Goal: Information Seeking & Learning: Learn about a topic

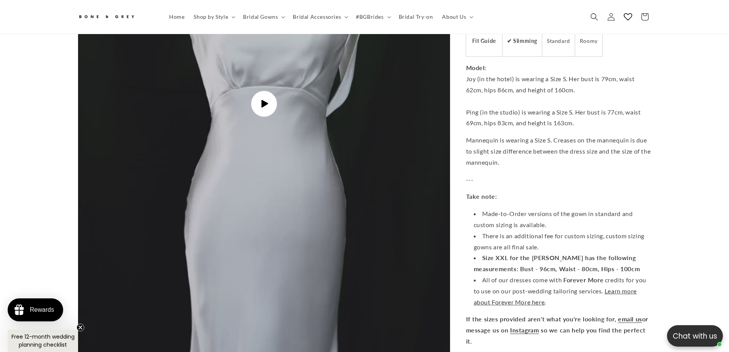
scroll to position [0, 421]
click at [265, 91] on span "Play video" at bounding box center [264, 104] width 26 height 26
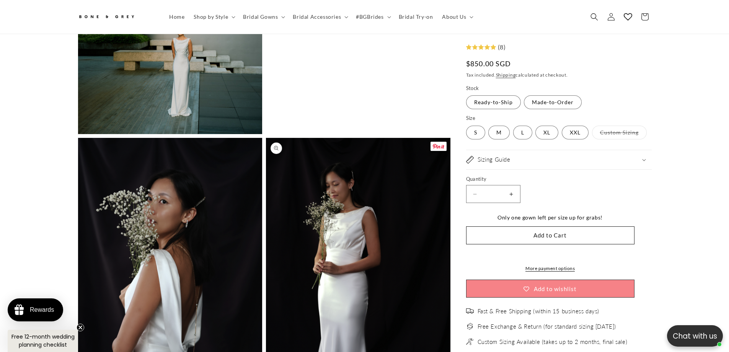
scroll to position [1144, 0]
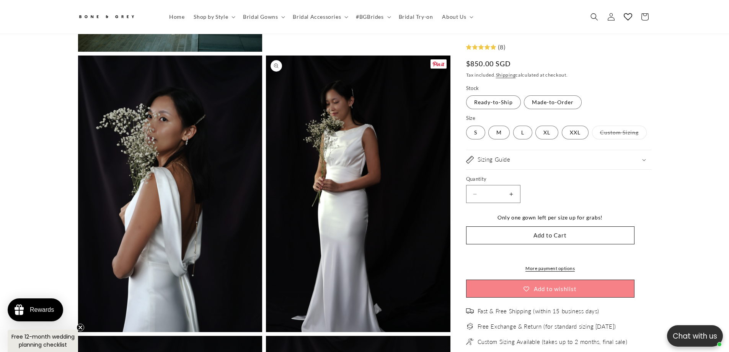
click at [266, 332] on button "Open media 7 in modal" at bounding box center [266, 332] width 0 height 0
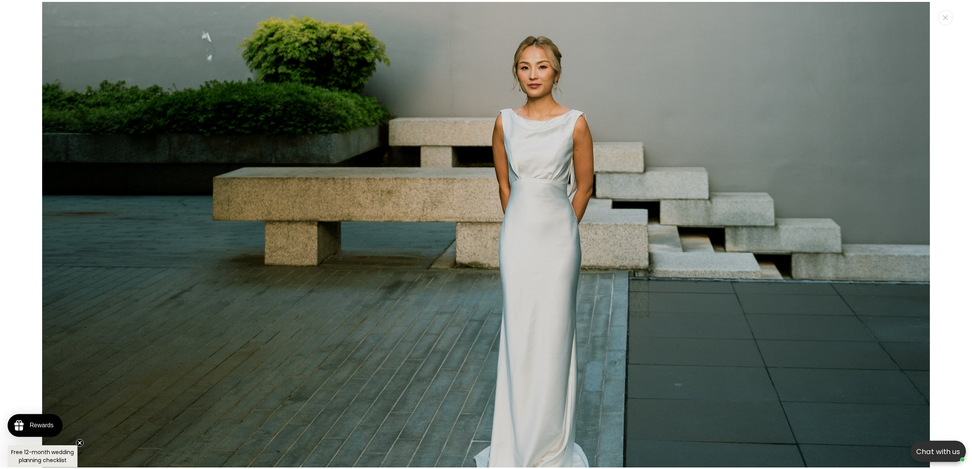
scroll to position [0, 0]
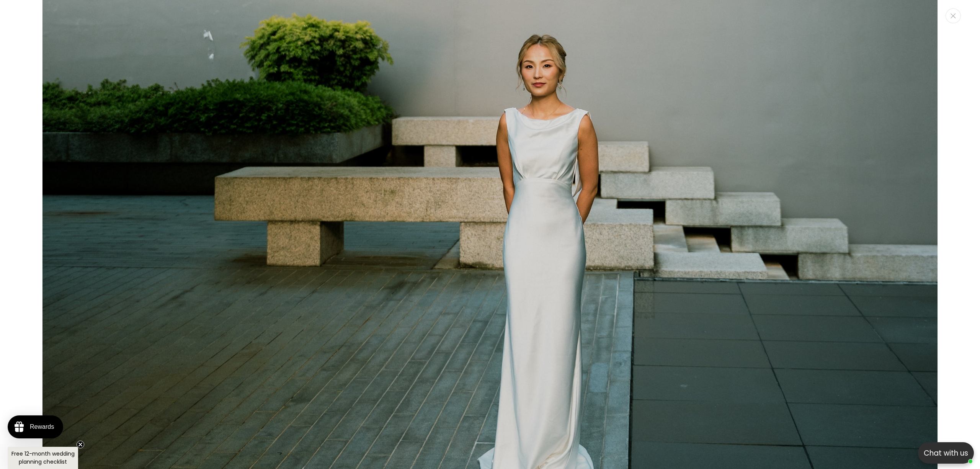
click at [729, 108] on div "Media gallery" at bounding box center [490, 234] width 980 height 469
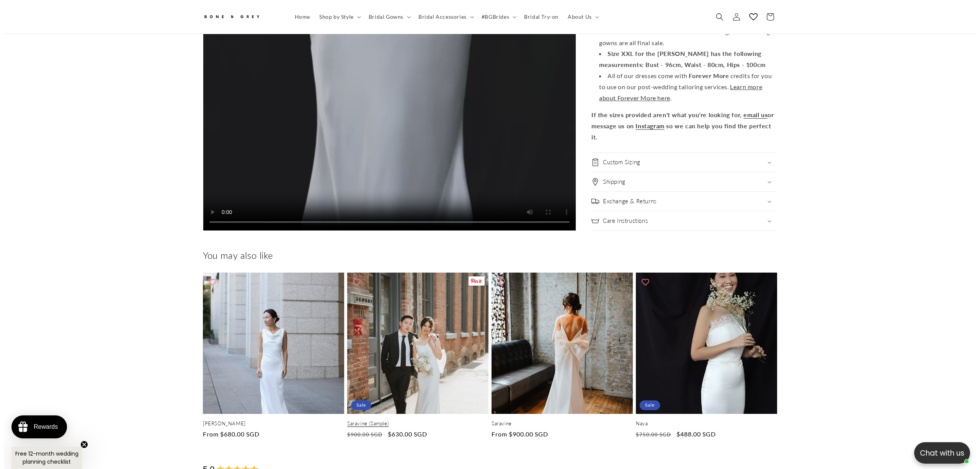
scroll to position [3389, 0]
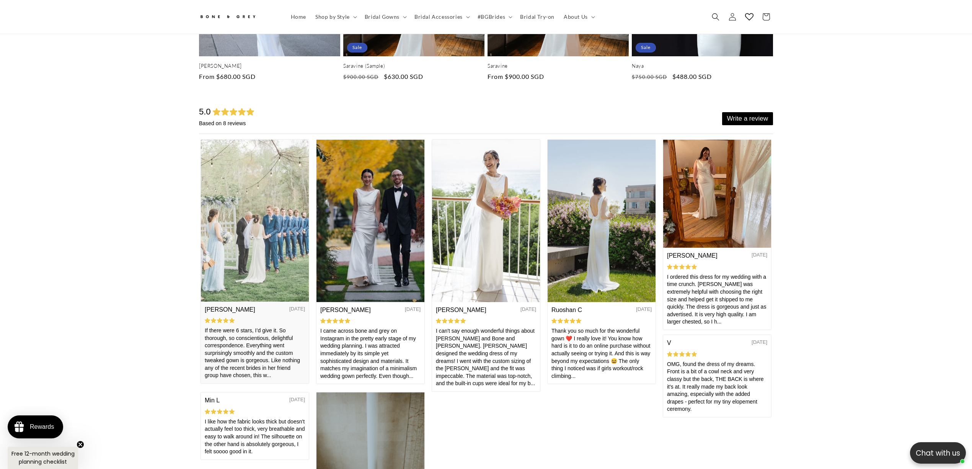
click at [262, 225] on img at bounding box center [255, 219] width 108 height 161
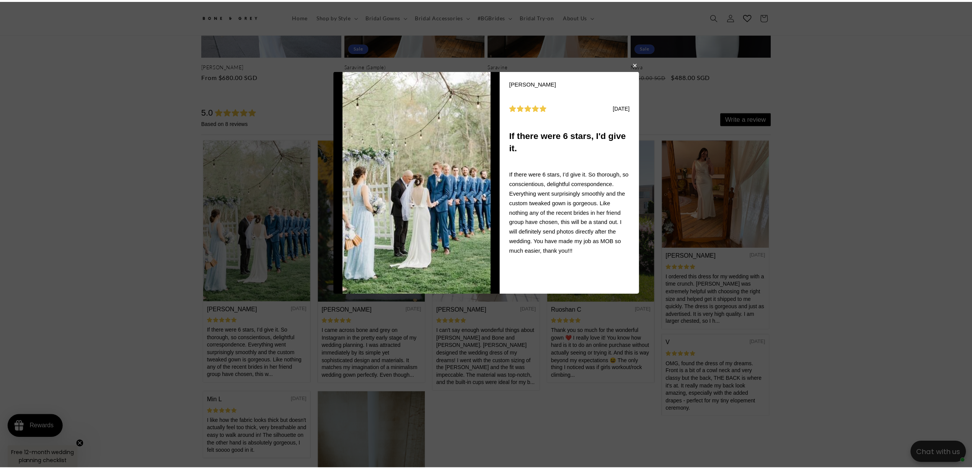
scroll to position [0, 421]
drag, startPoint x: 639, startPoint y: 63, endPoint x: 161, endPoint y: 120, distance: 481.3
click at [639, 63] on button "button" at bounding box center [639, 64] width 5 height 9
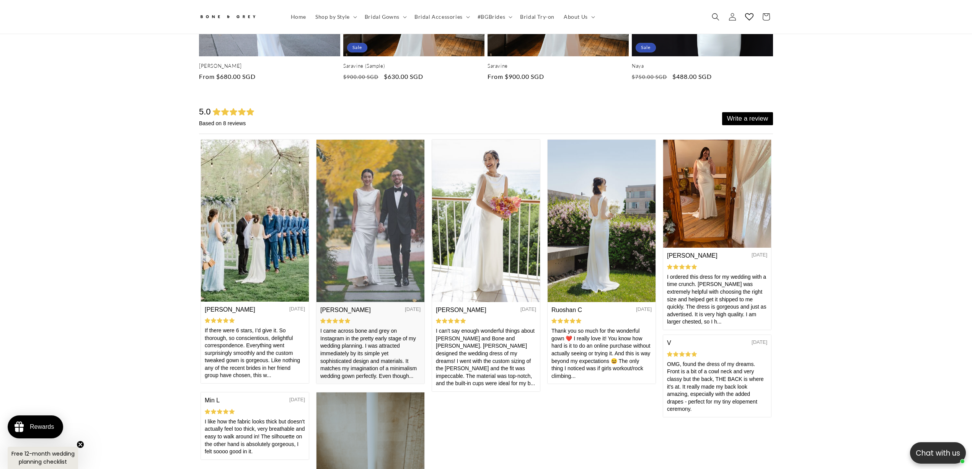
click at [367, 215] on img at bounding box center [370, 220] width 108 height 162
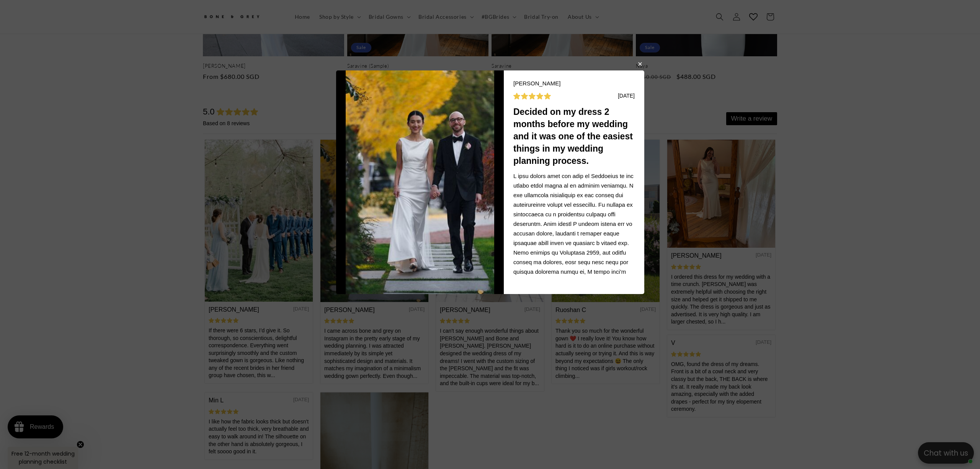
click at [640, 66] on button "button" at bounding box center [639, 63] width 5 height 9
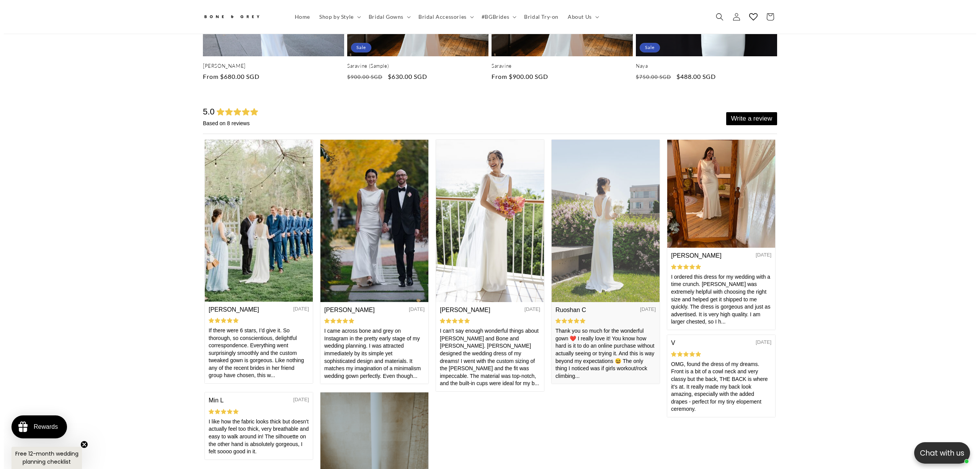
scroll to position [0, 0]
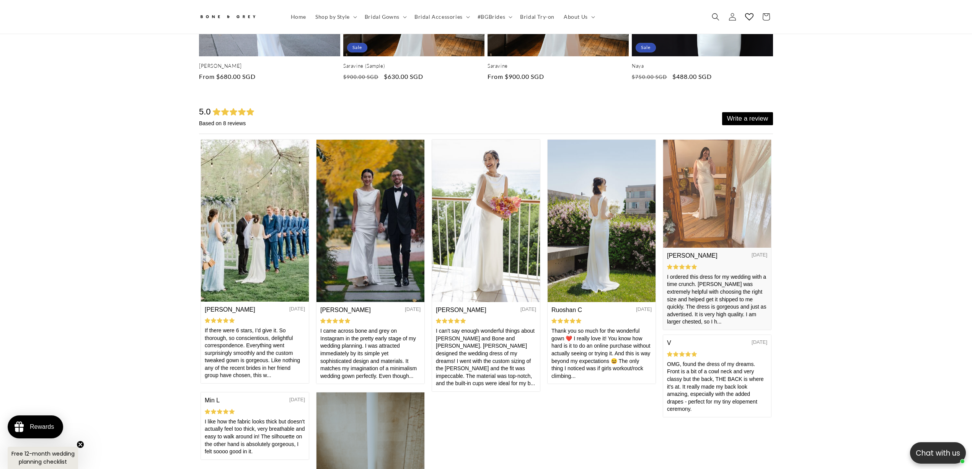
click at [727, 216] on img at bounding box center [717, 193] width 108 height 108
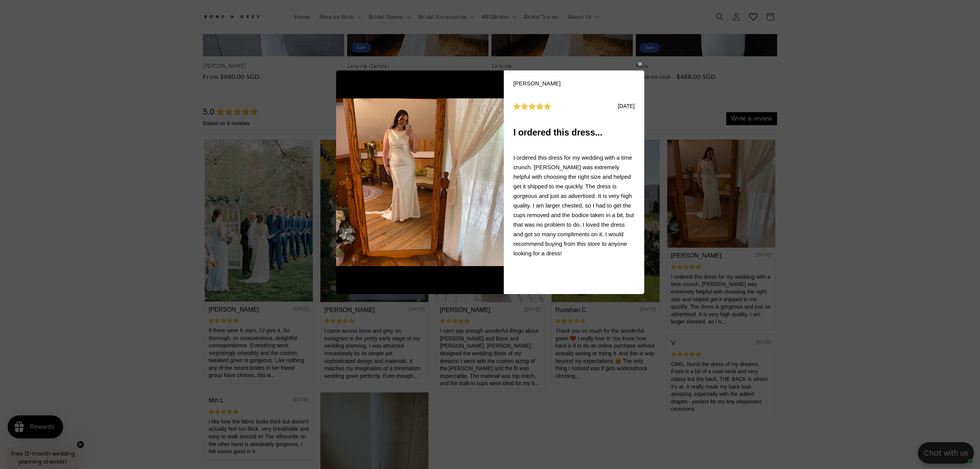
click at [642, 66] on body "Meghan B 08/06/2024 I ordered this dress... I ordered this dress for my wedding…" at bounding box center [490, 234] width 980 height 469
click at [640, 66] on button "button" at bounding box center [639, 63] width 5 height 9
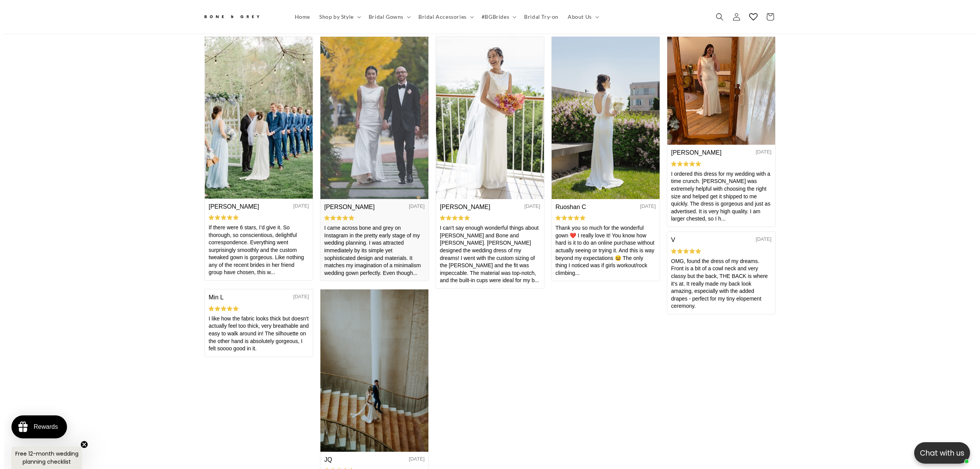
scroll to position [3389, 0]
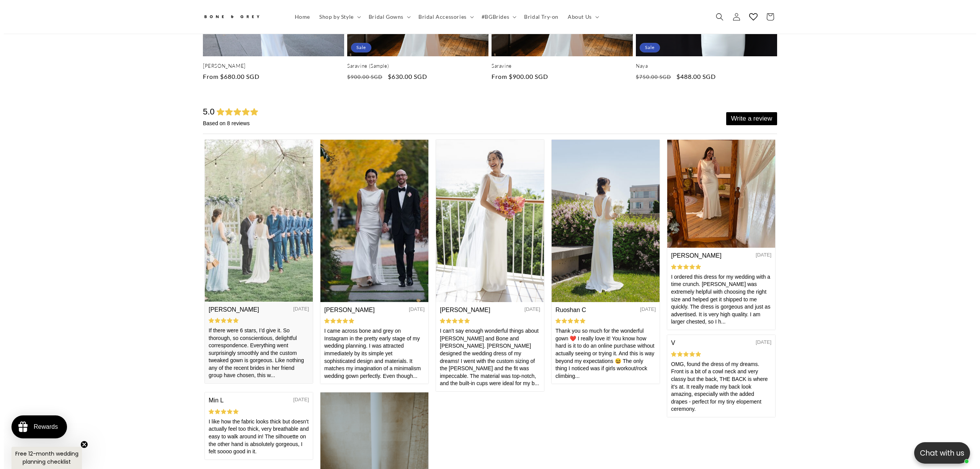
click at [263, 222] on img at bounding box center [259, 219] width 108 height 161
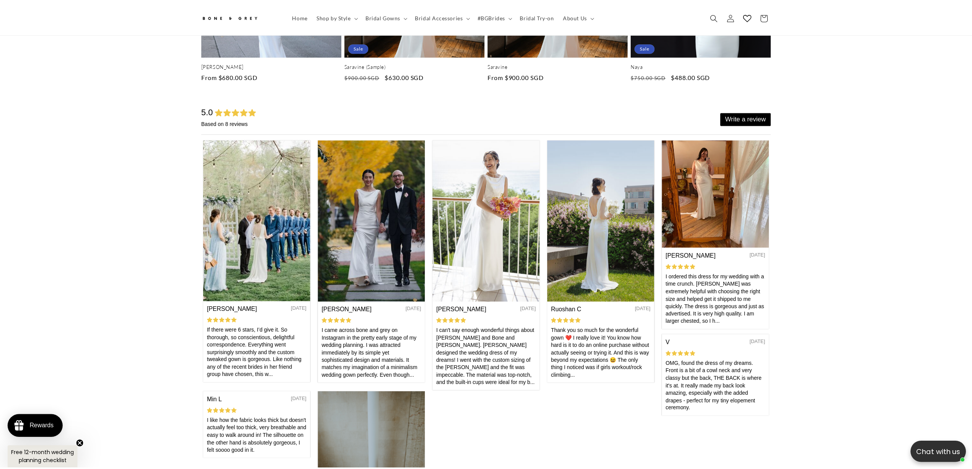
scroll to position [4822, 0]
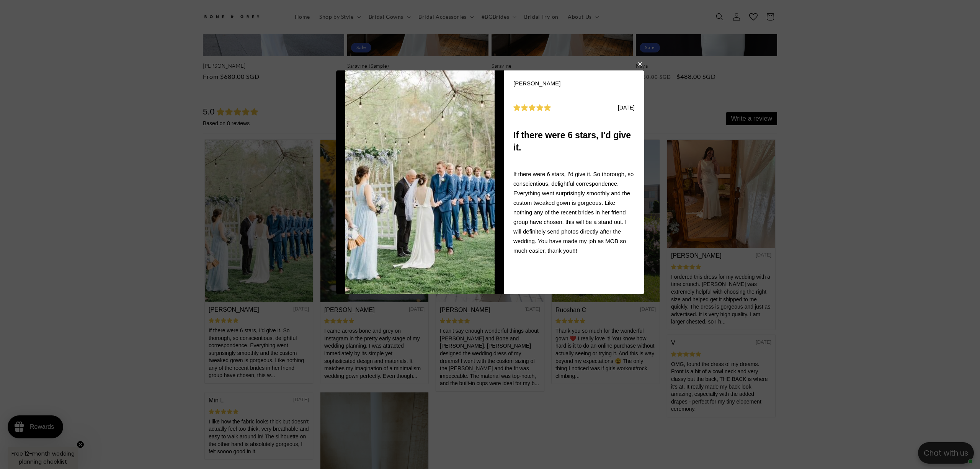
click at [639, 66] on button "button" at bounding box center [639, 63] width 5 height 9
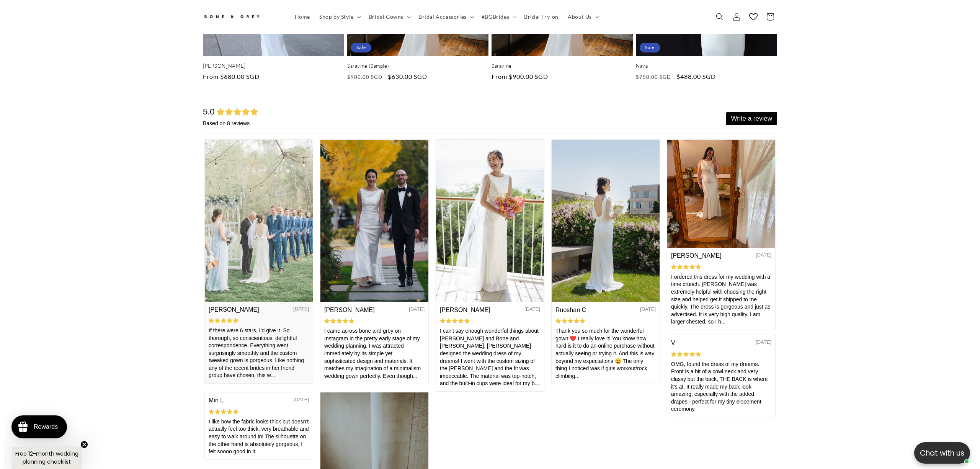
scroll to position [0, 0]
click at [278, 213] on img at bounding box center [259, 219] width 108 height 161
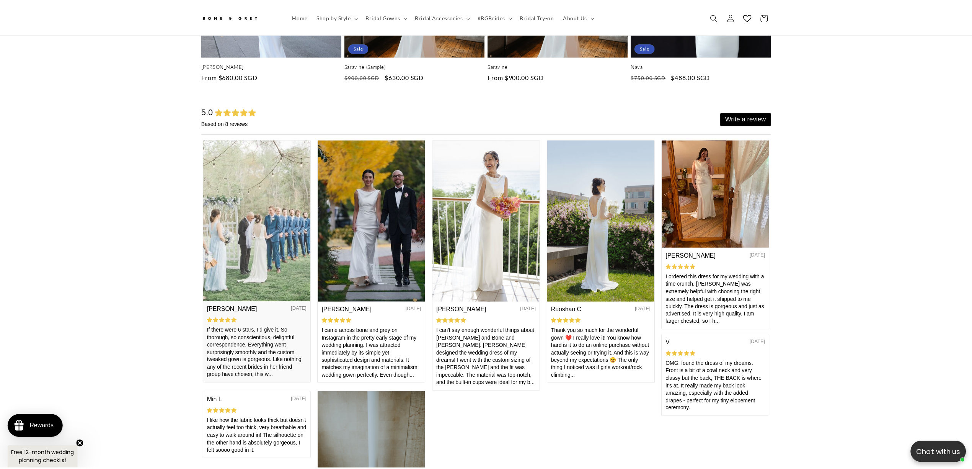
scroll to position [4822, 0]
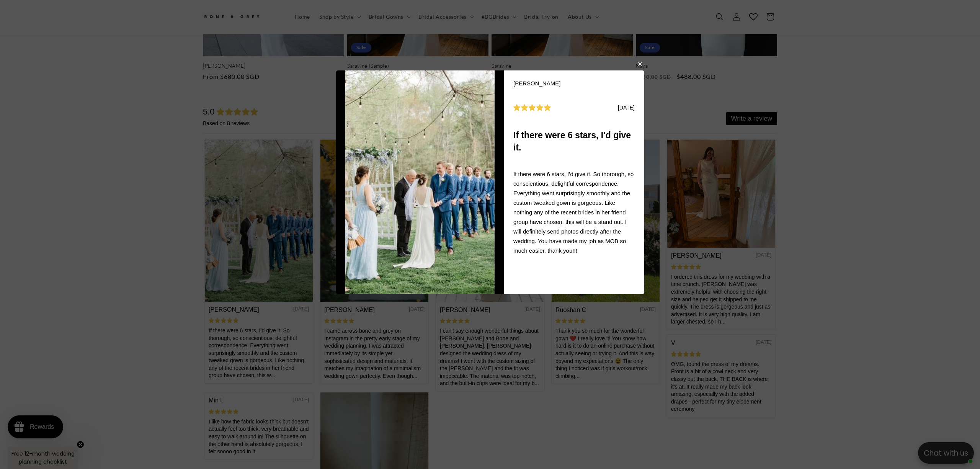
click at [638, 60] on button "button" at bounding box center [639, 63] width 5 height 9
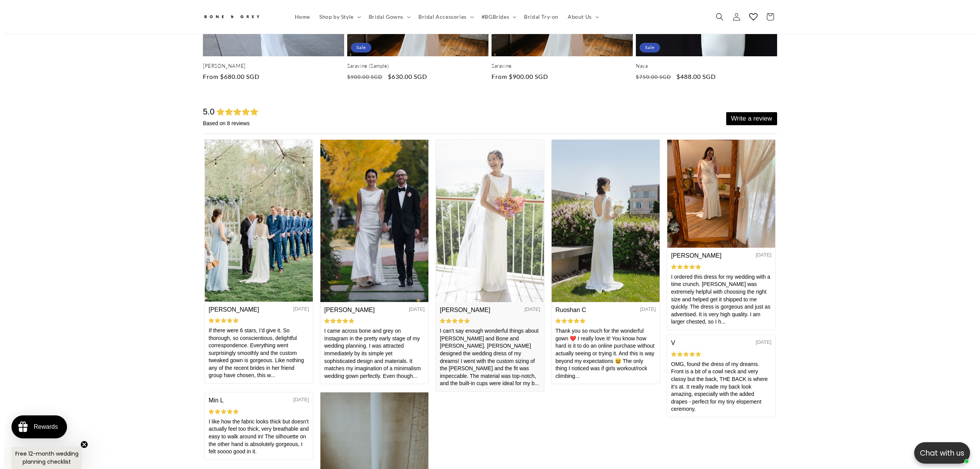
click at [500, 179] on img at bounding box center [490, 220] width 108 height 162
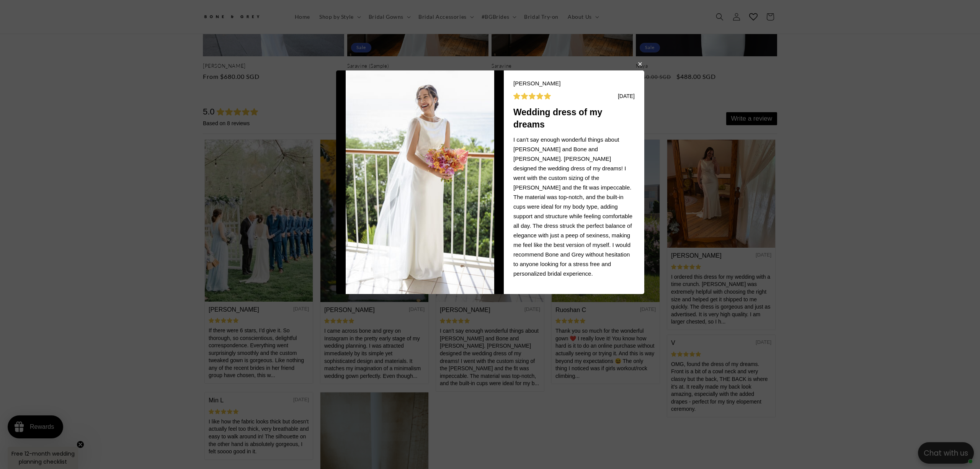
scroll to position [0, 421]
click at [640, 60] on button "button" at bounding box center [639, 63] width 5 height 9
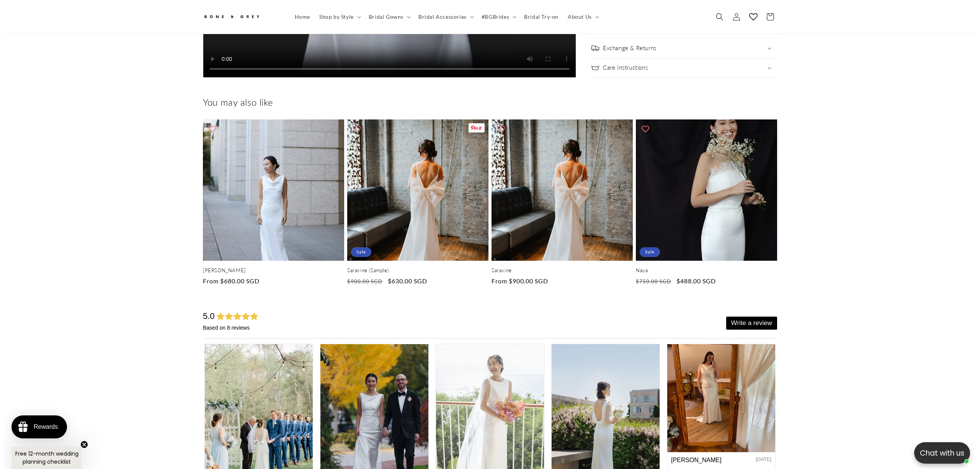
scroll to position [3440, 0]
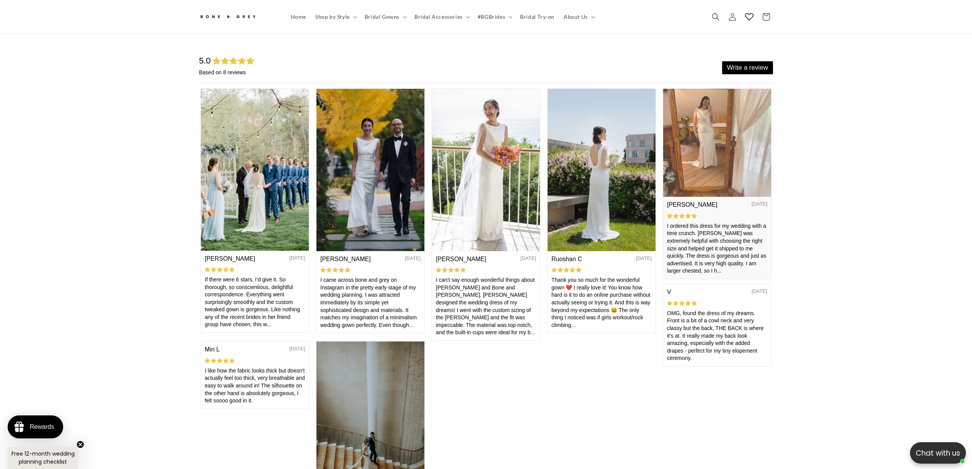
click at [729, 133] on img at bounding box center [717, 142] width 108 height 108
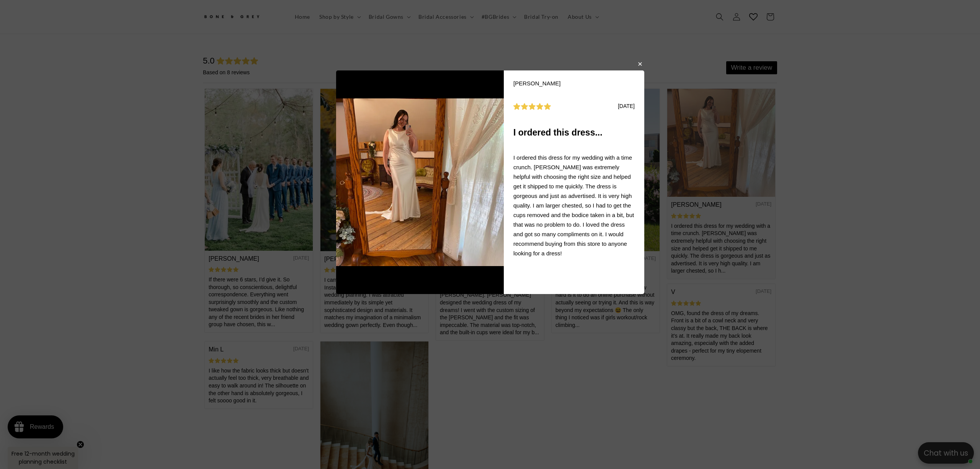
scroll to position [4822, 0]
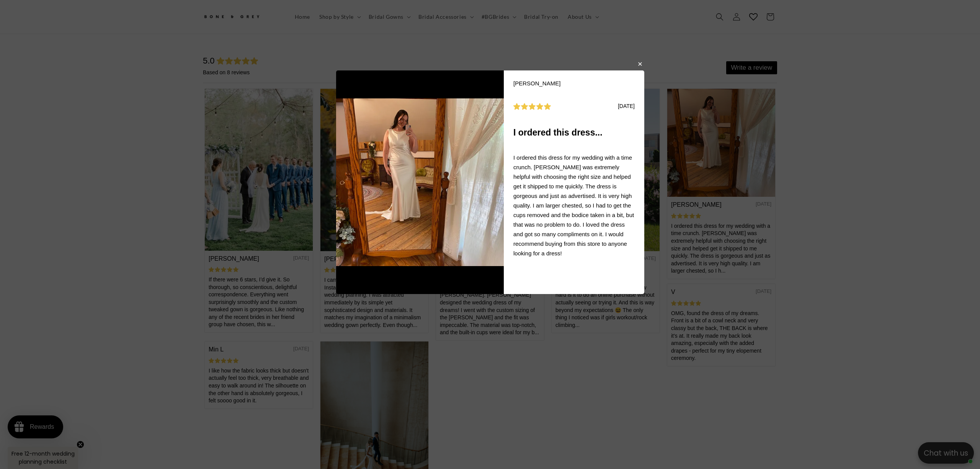
click at [444, 188] on img at bounding box center [420, 181] width 168 height 223
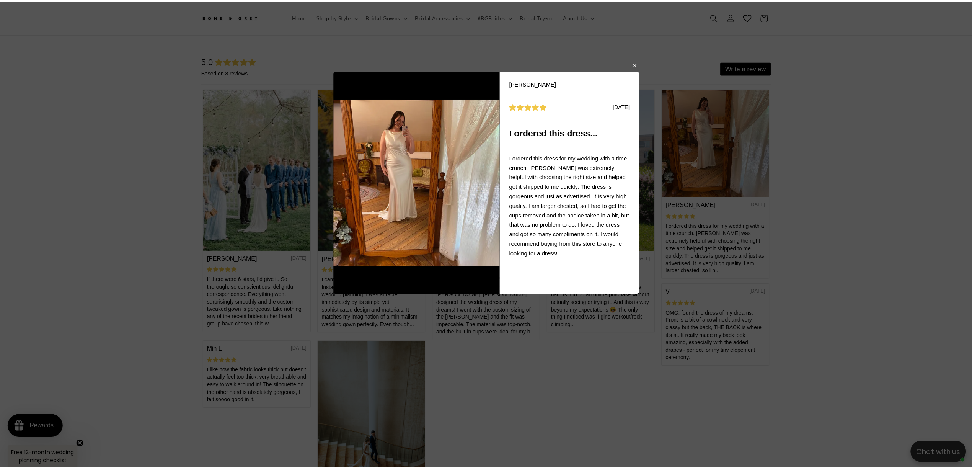
scroll to position [0, 0]
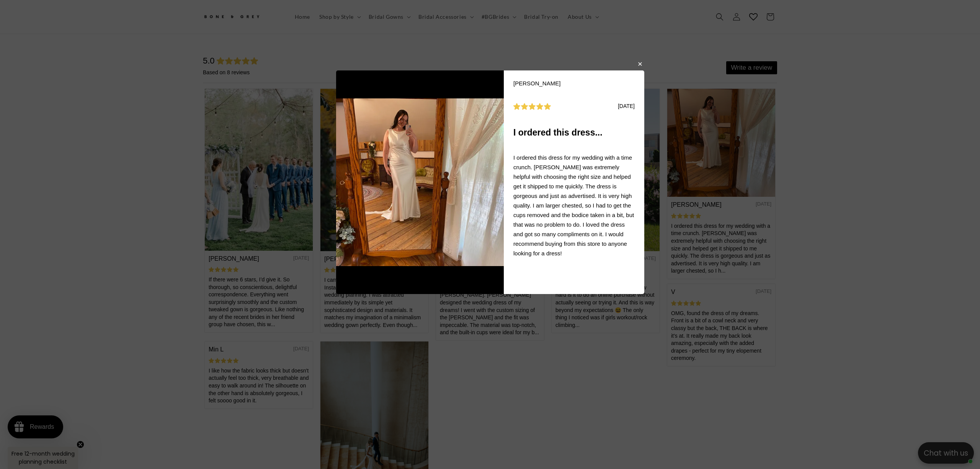
click at [633, 63] on body "Meghan B 08/06/2024 I ordered this dress... I ordered this dress for my wedding…" at bounding box center [490, 234] width 980 height 469
click at [637, 62] on button "button" at bounding box center [639, 63] width 5 height 9
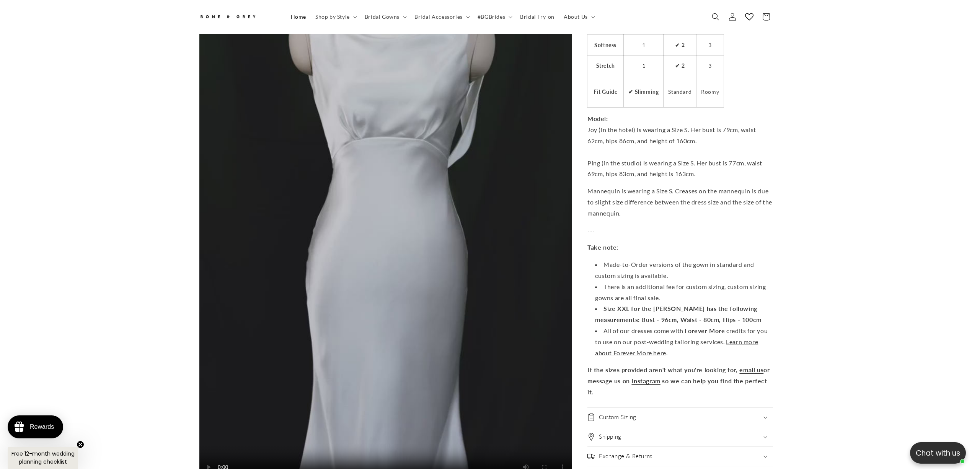
scroll to position [0, 421]
click at [299, 14] on span "Home" at bounding box center [298, 16] width 15 height 7
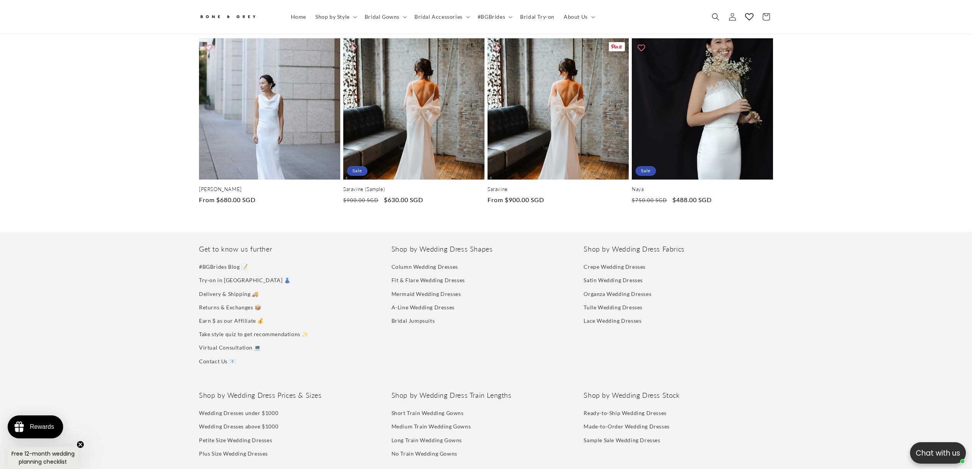
scroll to position [3369, 0]
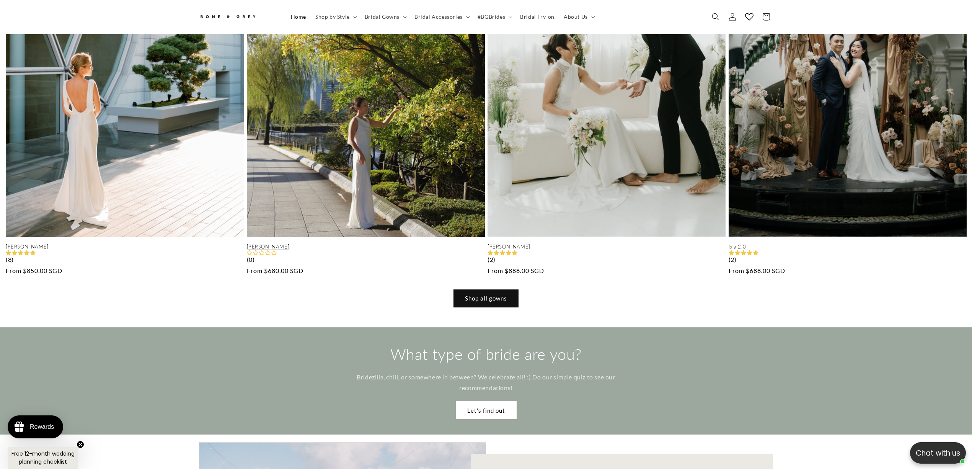
scroll to position [775, 0]
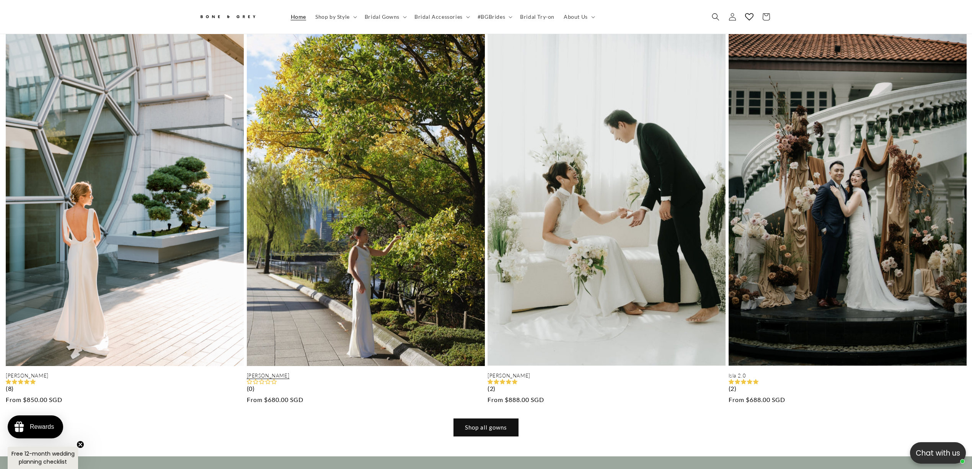
click at [359, 372] on link "Emma" at bounding box center [366, 375] width 238 height 7
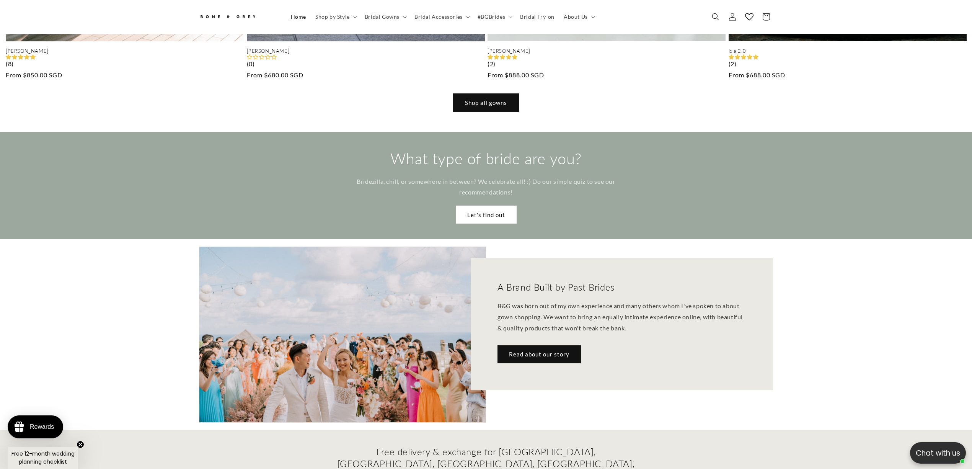
scroll to position [1081, 0]
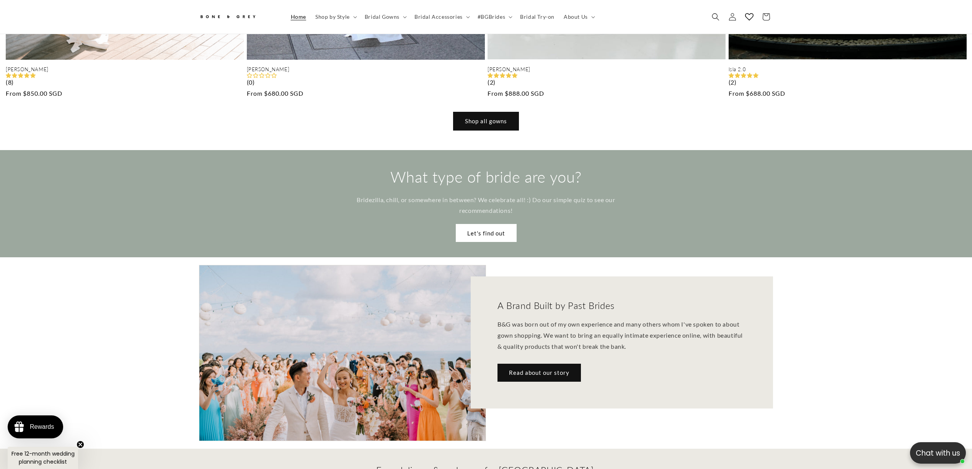
click at [492, 112] on link "Shop all gowns" at bounding box center [485, 121] width 65 height 18
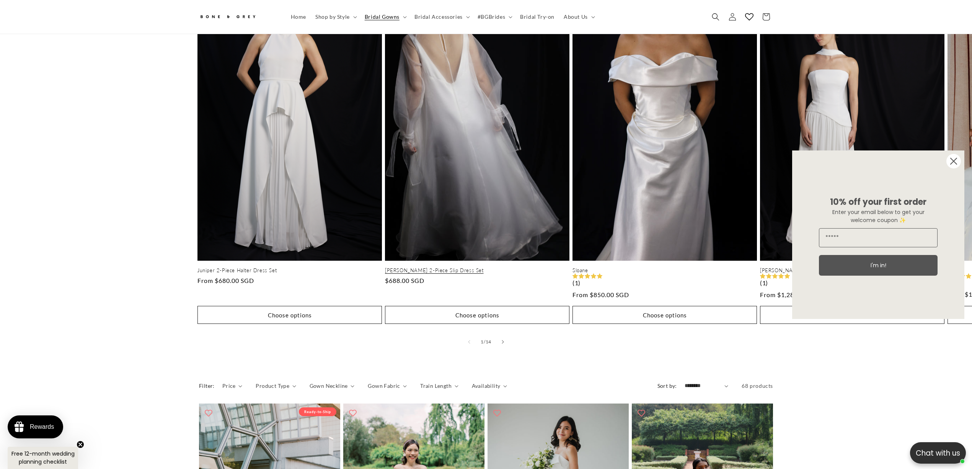
scroll to position [403, 0]
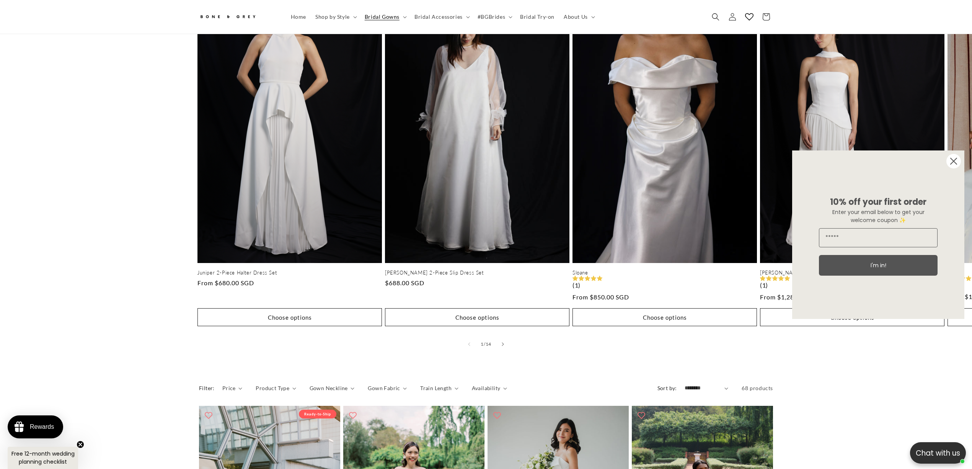
click at [956, 160] on circle "Close dialog" at bounding box center [953, 161] width 15 height 15
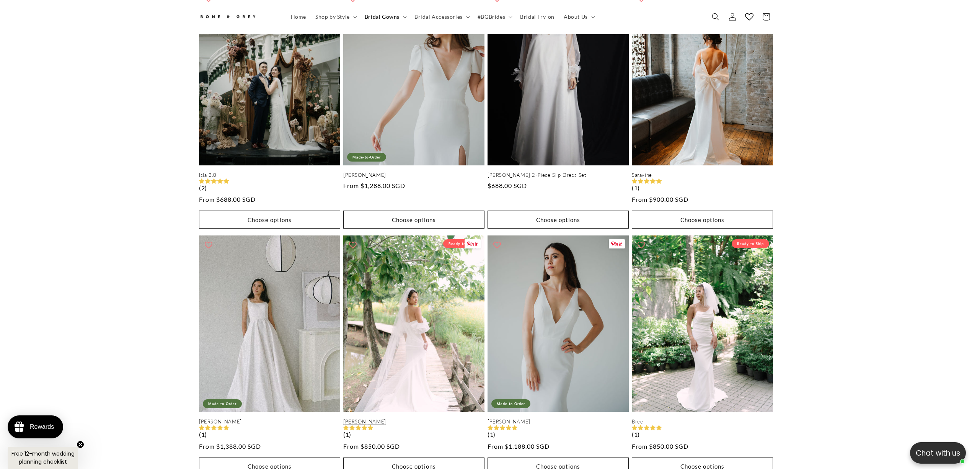
scroll to position [0, 421]
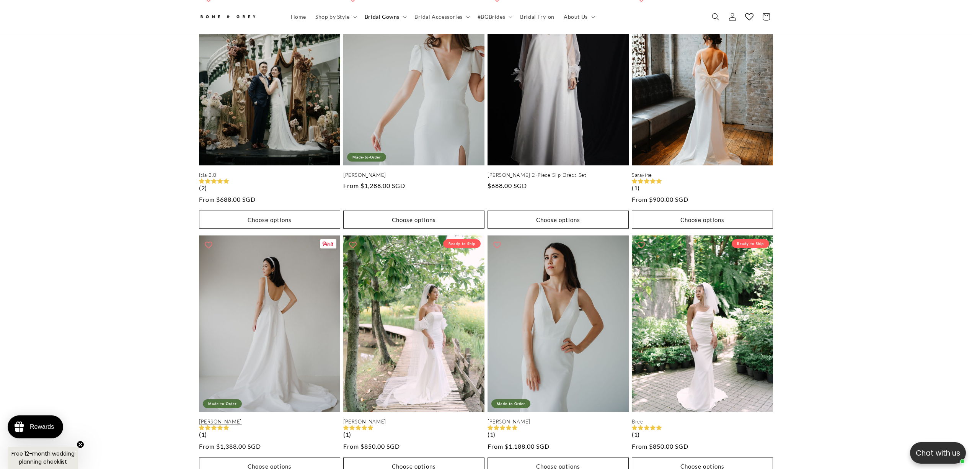
click at [271, 418] on link "[PERSON_NAME]" at bounding box center [269, 421] width 141 height 7
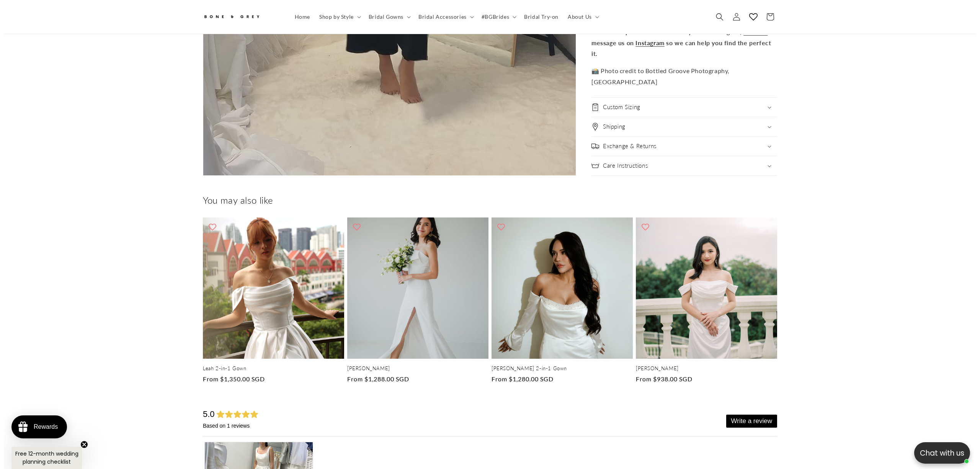
scroll to position [2496, 0]
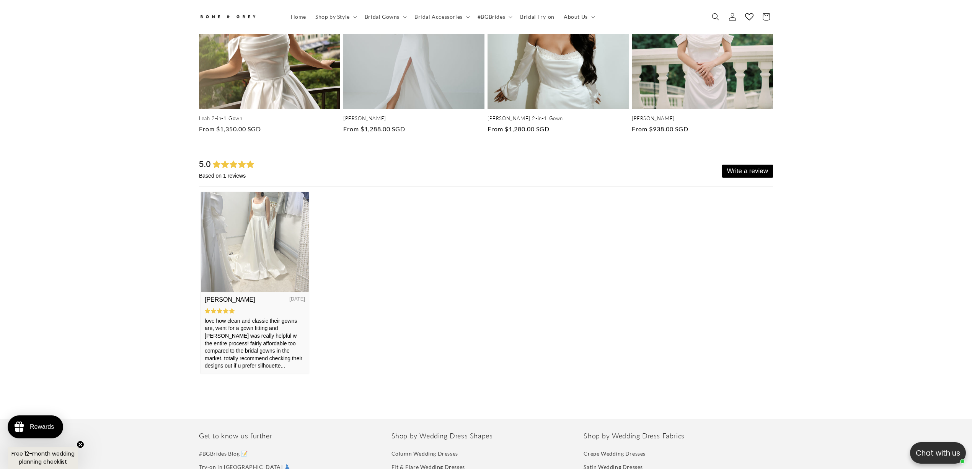
click at [246, 238] on img at bounding box center [255, 241] width 108 height 99
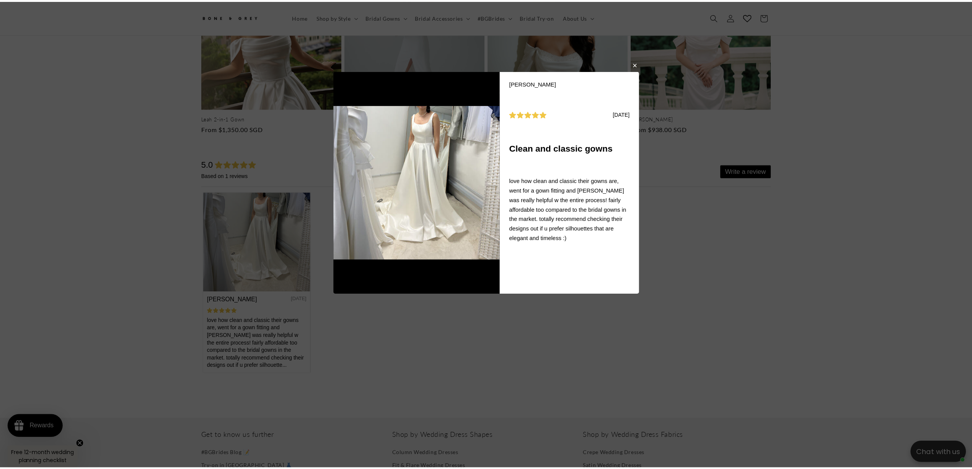
scroll to position [0, 421]
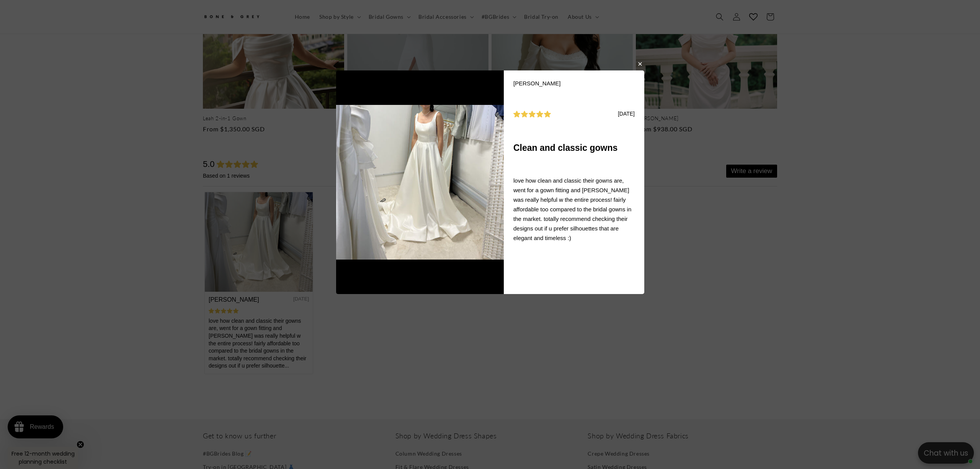
click at [641, 65] on button "button" at bounding box center [639, 63] width 5 height 9
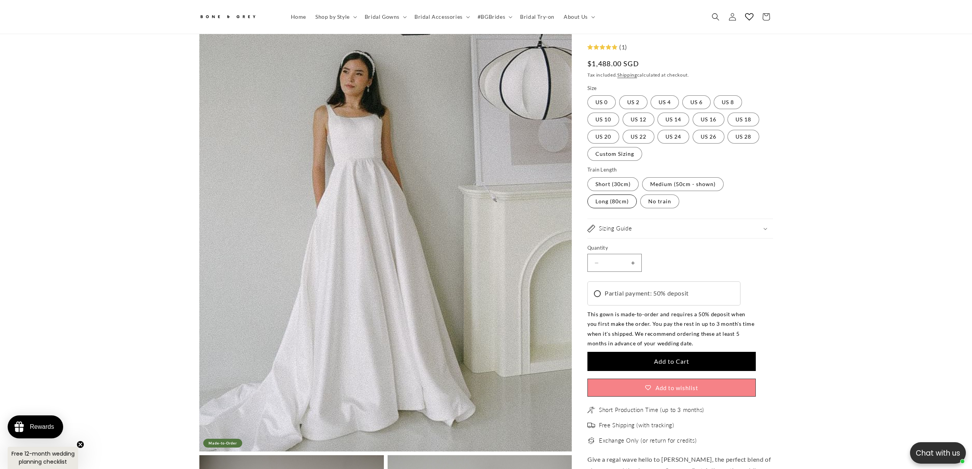
scroll to position [0, 0]
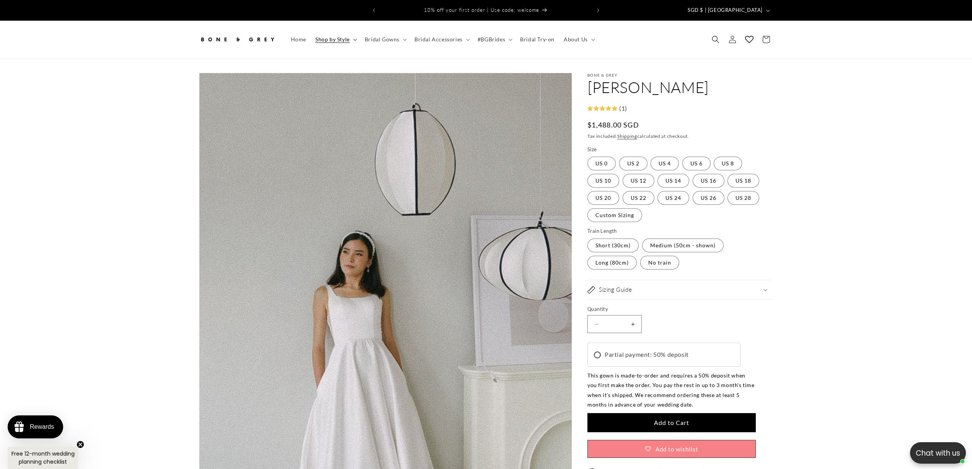
click at [341, 36] on span "Shop by Style" at bounding box center [332, 39] width 34 height 7
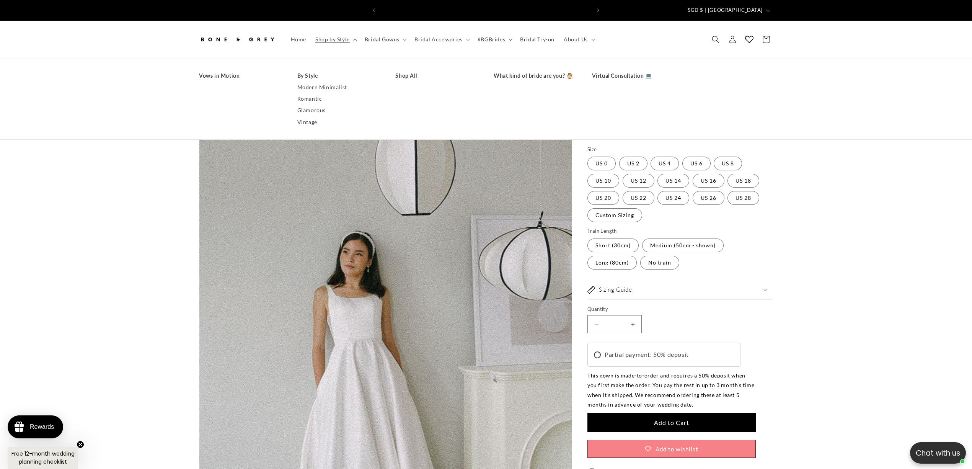
scroll to position [0, 210]
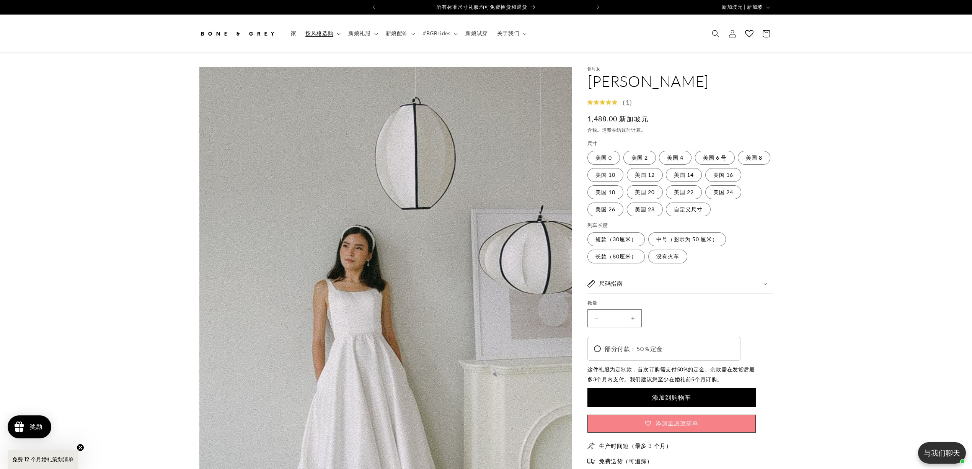
drag, startPoint x: 319, startPoint y: 33, endPoint x: 325, endPoint y: 34, distance: 6.4
click at [319, 33] on font "按风格选购" at bounding box center [319, 33] width 28 height 7
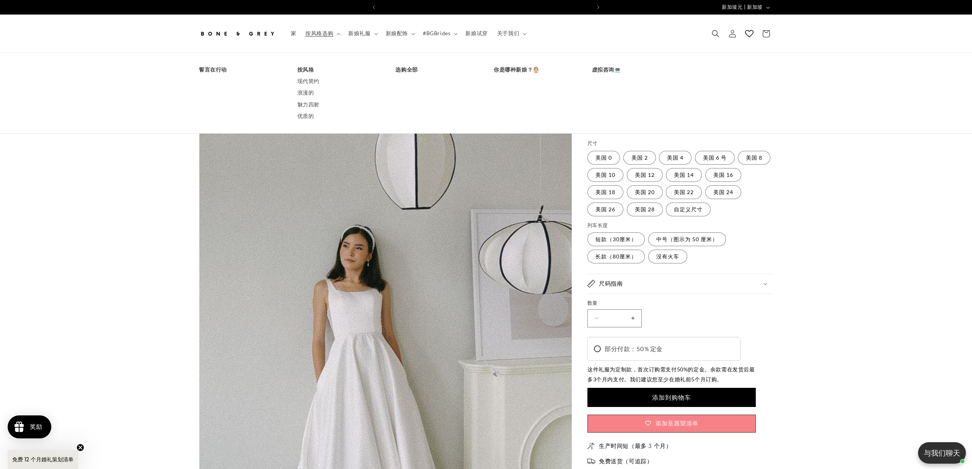
scroll to position [0, 421]
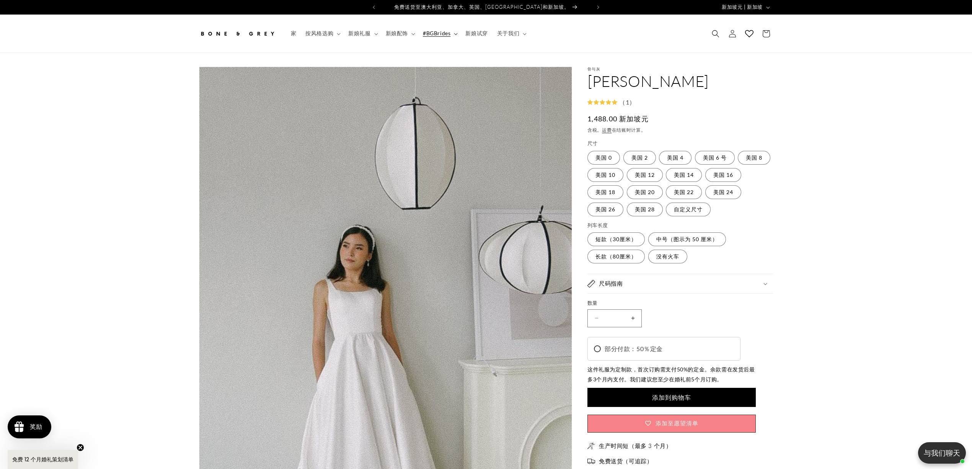
click at [452, 36] on summary "#BGBrides" at bounding box center [439, 33] width 42 height 16
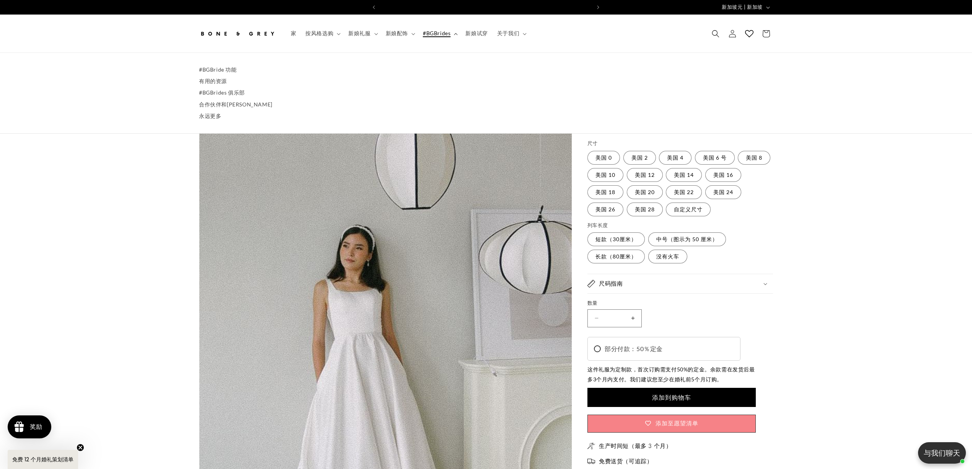
scroll to position [0, 0]
click at [412, 36] on summary "新娘配饰" at bounding box center [399, 33] width 37 height 16
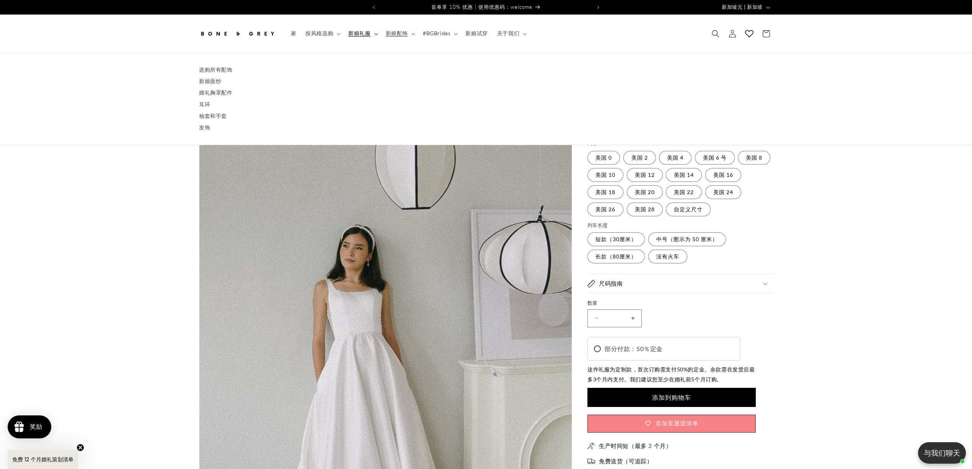
click at [375, 34] on icon at bounding box center [376, 34] width 4 height 2
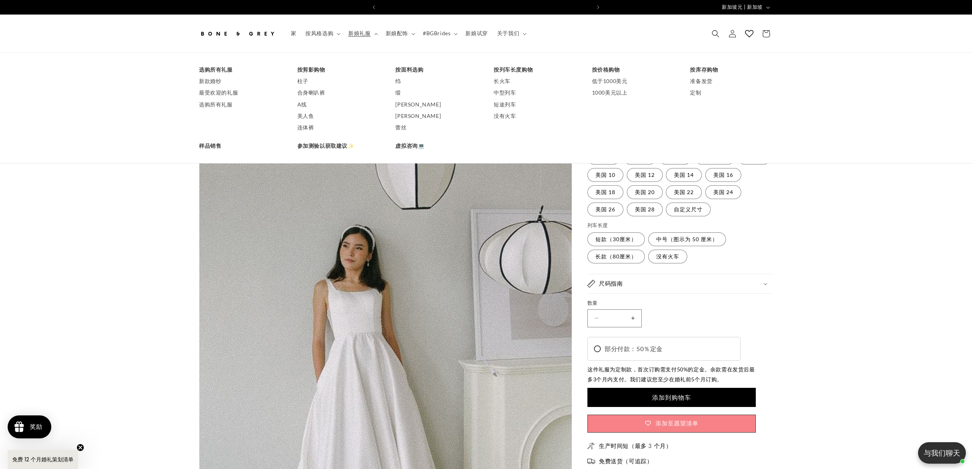
scroll to position [0, 210]
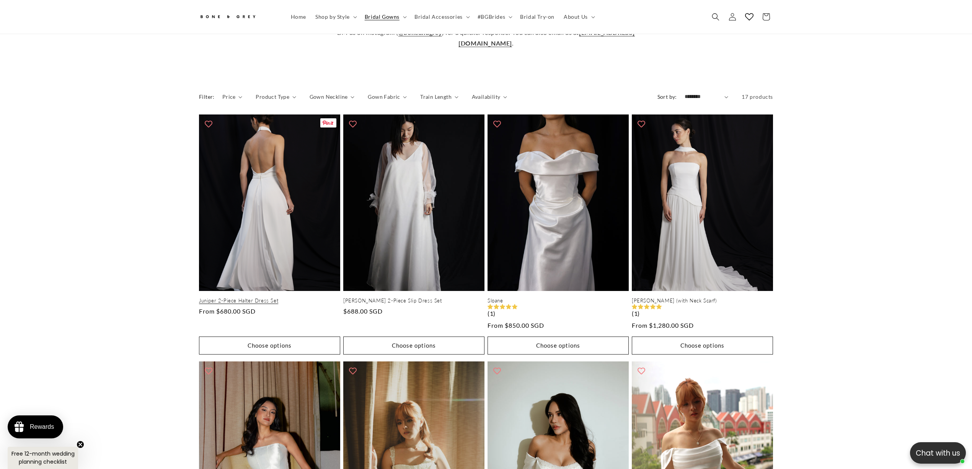
scroll to position [302, 0]
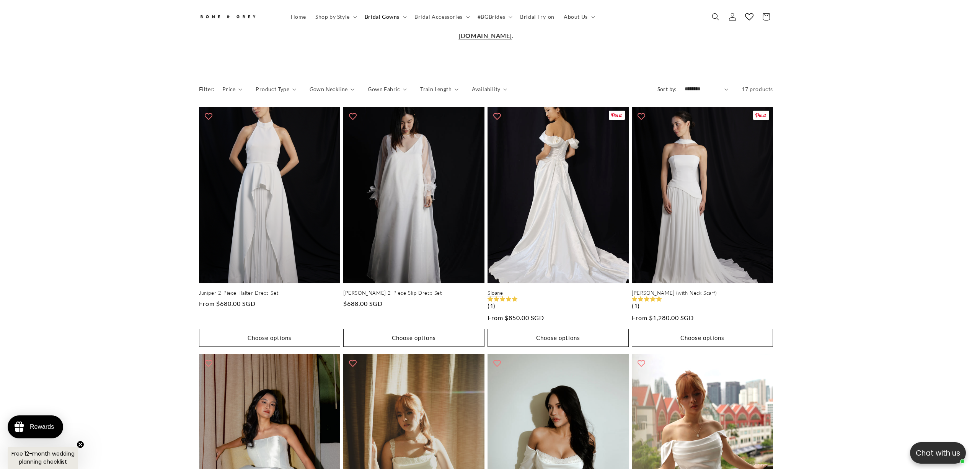
click at [573, 290] on link "Sloane" at bounding box center [558, 293] width 141 height 7
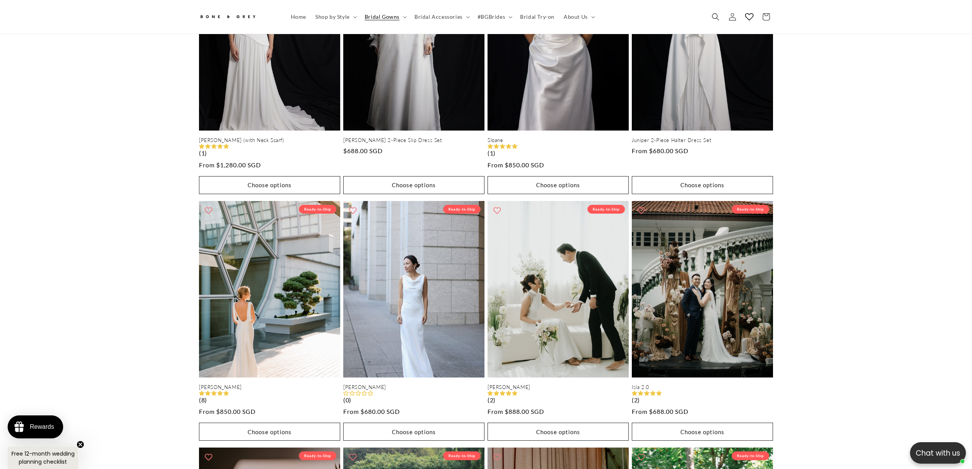
scroll to position [0, 421]
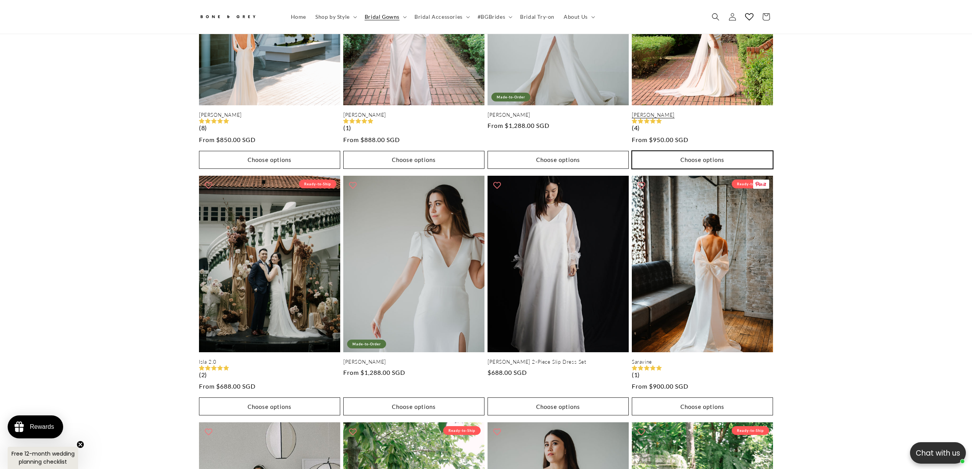
scroll to position [761, 0]
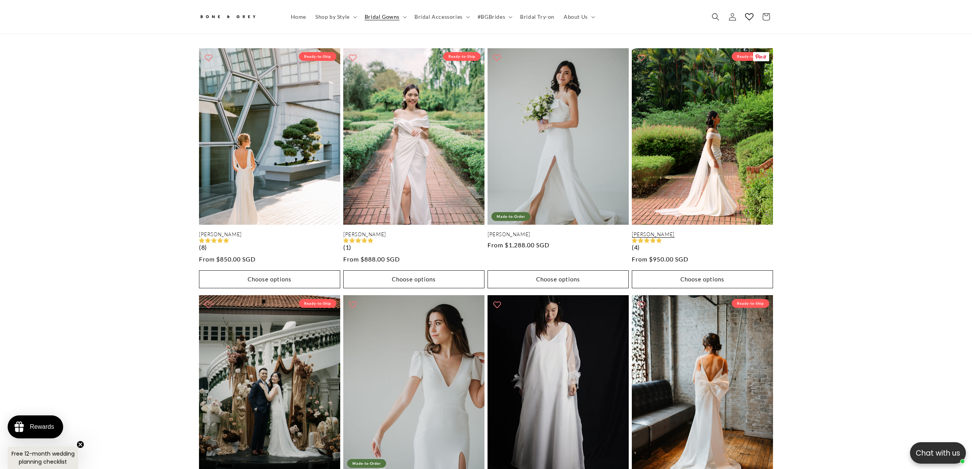
drag, startPoint x: 702, startPoint y: 145, endPoint x: 709, endPoint y: 123, distance: 23.6
click at [709, 231] on link "[PERSON_NAME]" at bounding box center [702, 234] width 141 height 7
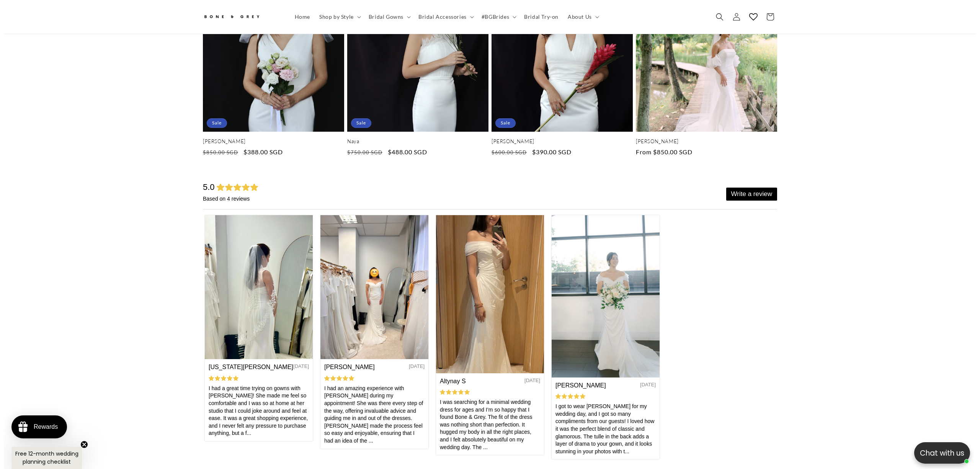
scroll to position [3363, 0]
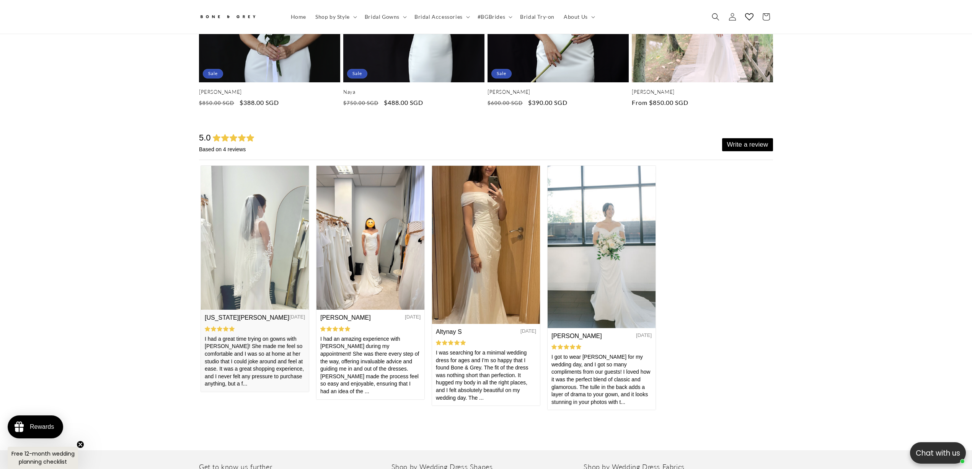
click at [264, 223] on img at bounding box center [255, 238] width 108 height 144
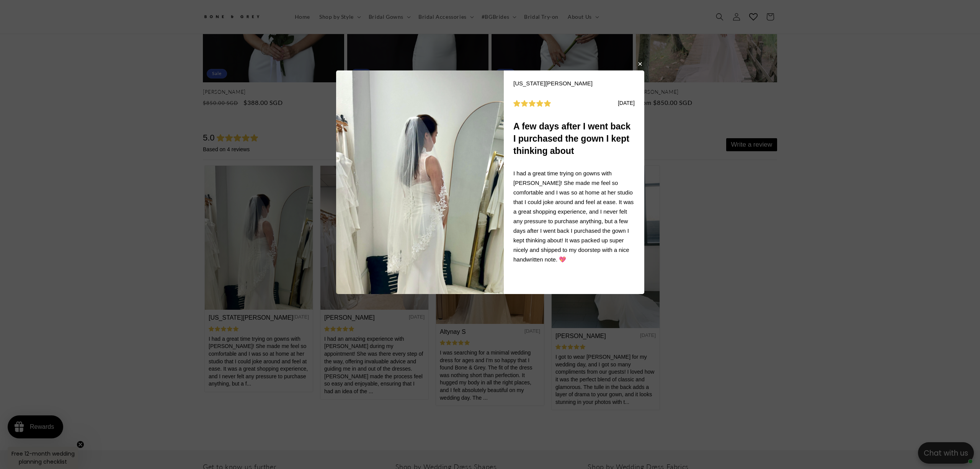
scroll to position [0, 421]
drag, startPoint x: 464, startPoint y: 175, endPoint x: 527, endPoint y: 118, distance: 85.4
click at [527, 120] on div "A few days after I went back I purchased the gown I kept thinking about" at bounding box center [573, 138] width 121 height 37
click at [434, 129] on img at bounding box center [420, 181] width 168 height 223
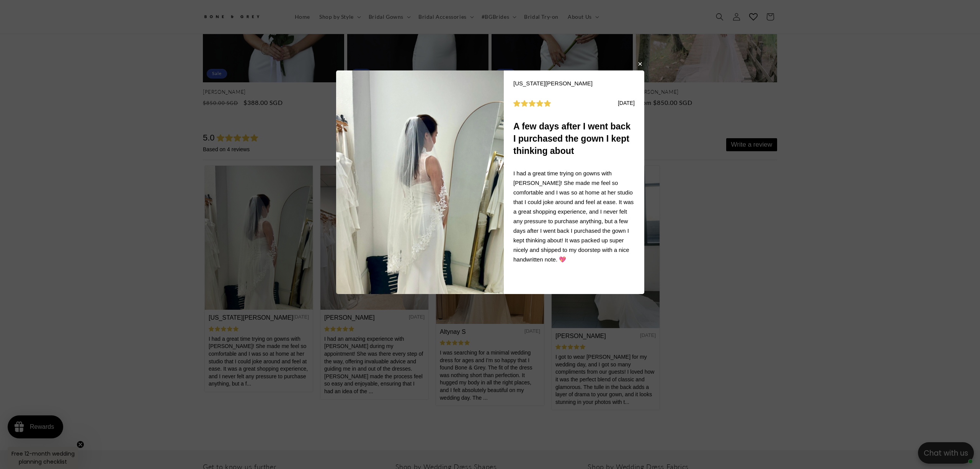
scroll to position [0, 0]
drag, startPoint x: 437, startPoint y: 156, endPoint x: 540, endPoint y: 127, distance: 107.7
click at [539, 127] on div "A few days after I went back I purchased the gown I kept thinking about" at bounding box center [573, 138] width 121 height 37
click at [638, 65] on button "button" at bounding box center [639, 63] width 5 height 9
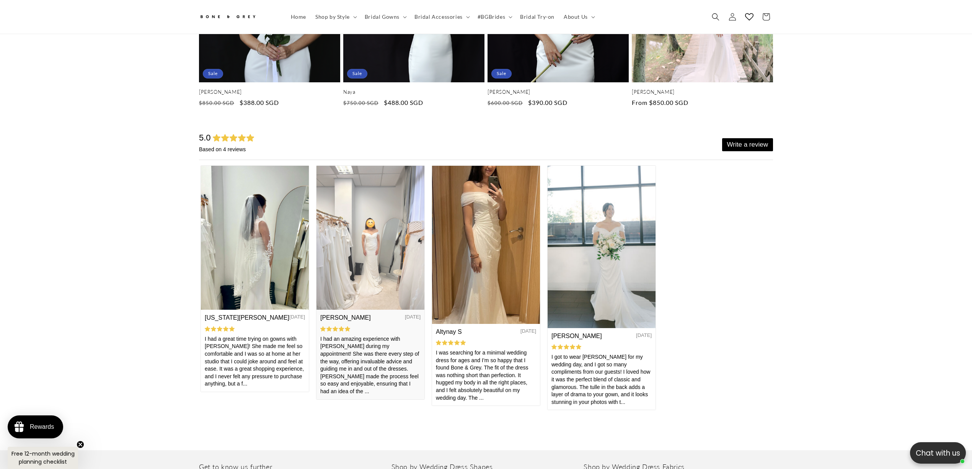
click at [385, 220] on img at bounding box center [370, 238] width 108 height 144
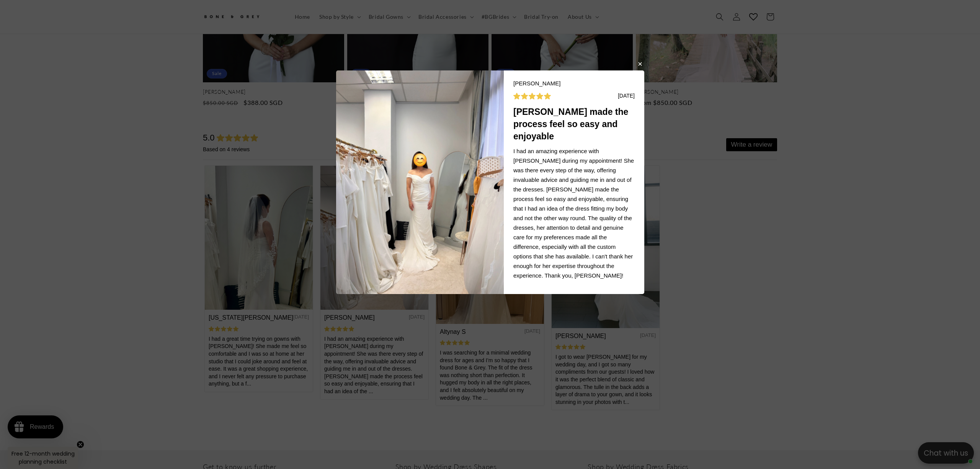
scroll to position [0, 210]
click at [460, 183] on img at bounding box center [420, 181] width 168 height 223
drag, startPoint x: 460, startPoint y: 183, endPoint x: 422, endPoint y: 215, distance: 49.4
click at [422, 216] on img at bounding box center [420, 181] width 168 height 223
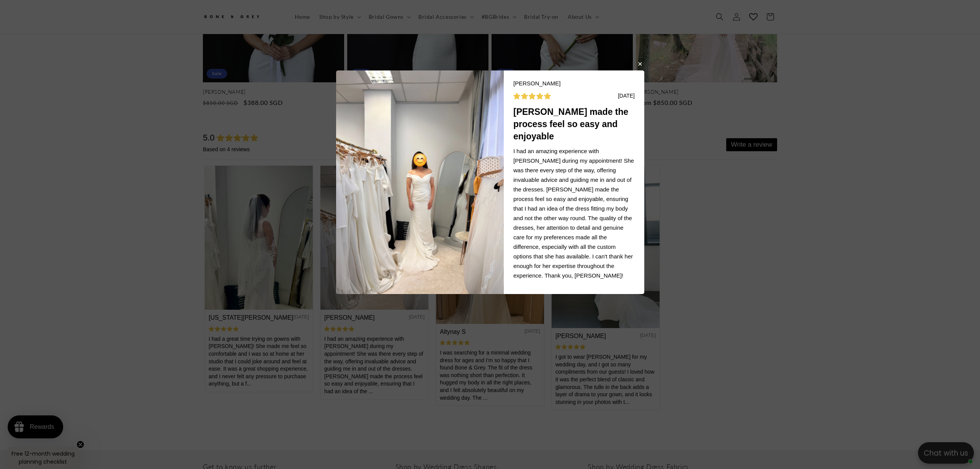
click at [452, 178] on img at bounding box center [420, 181] width 168 height 223
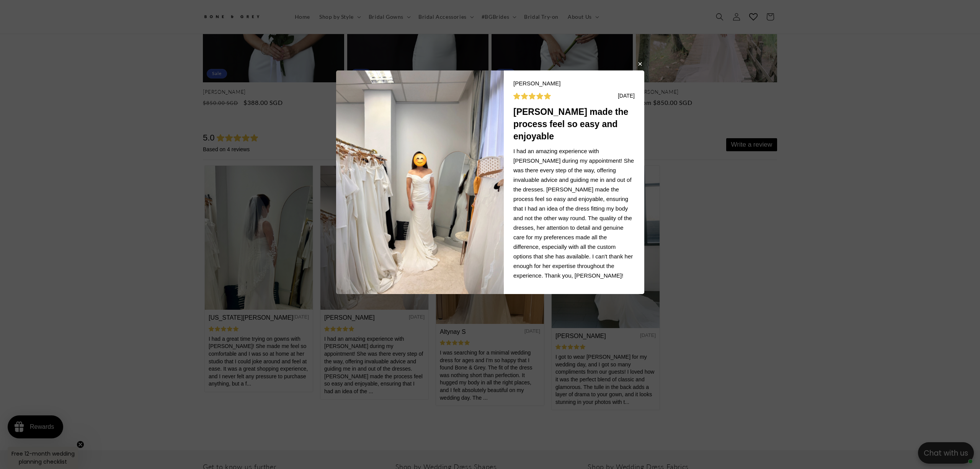
click at [452, 178] on img at bounding box center [420, 181] width 168 height 223
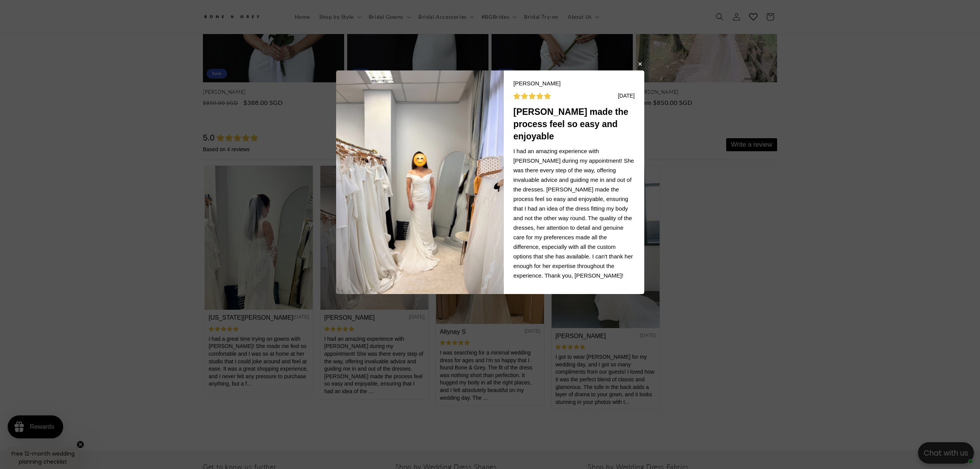
click at [452, 178] on img at bounding box center [420, 181] width 168 height 223
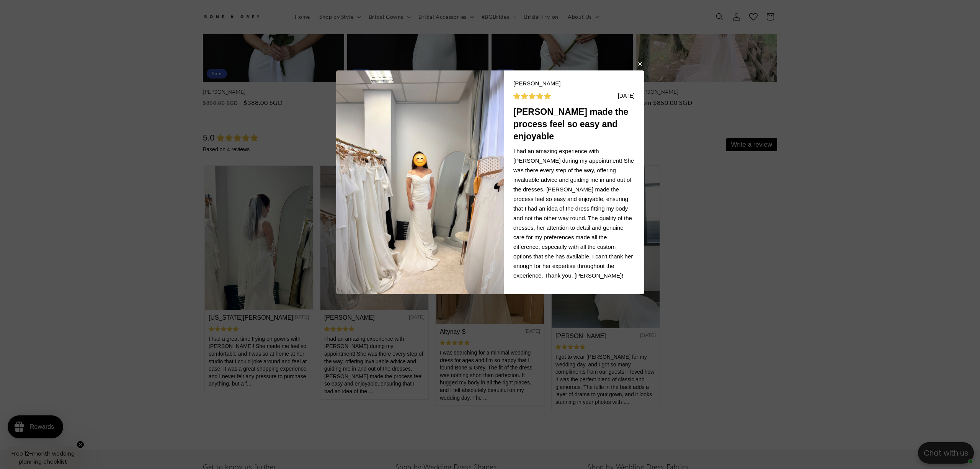
click at [452, 178] on img at bounding box center [420, 181] width 168 height 223
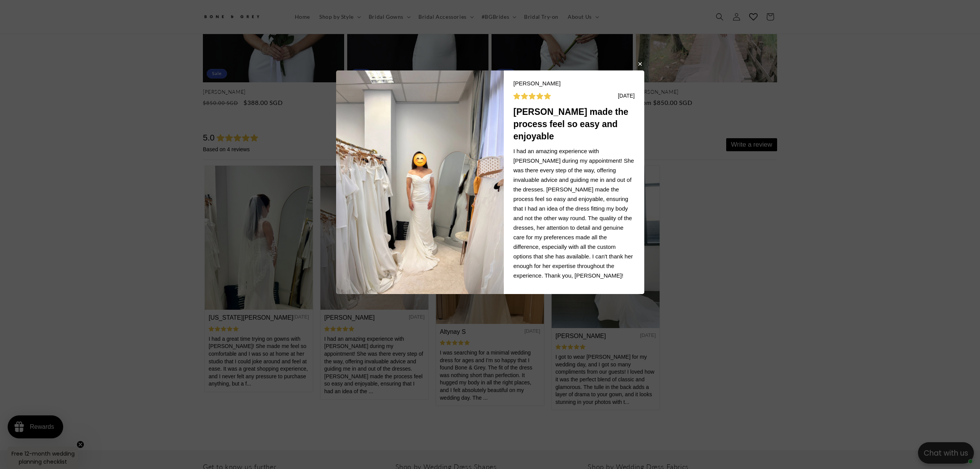
click at [452, 178] on img at bounding box center [420, 181] width 168 height 223
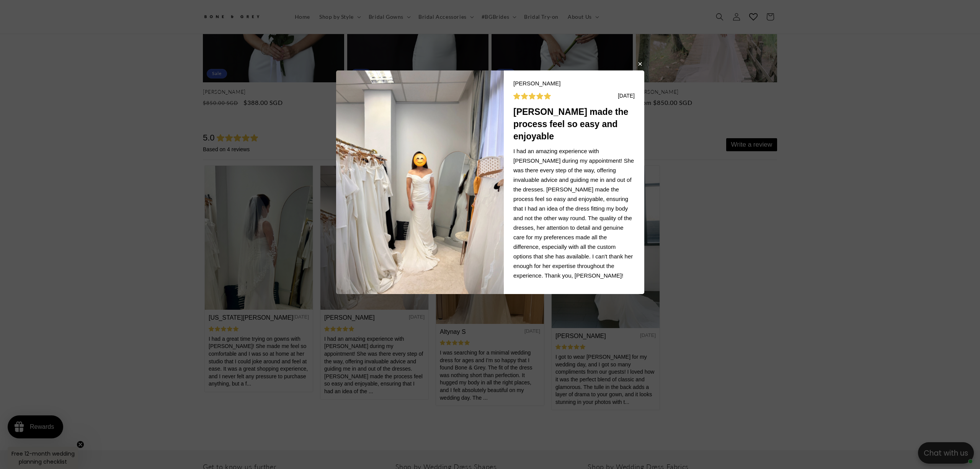
click at [452, 178] on img at bounding box center [420, 181] width 168 height 223
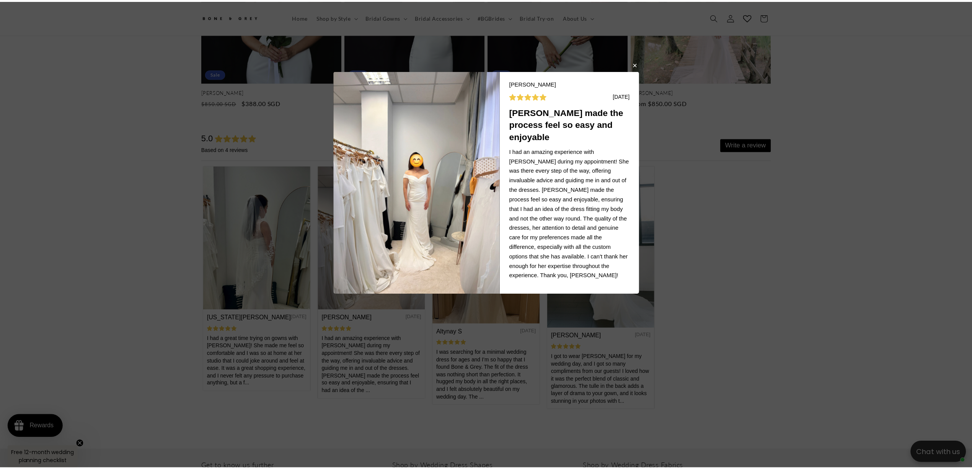
scroll to position [0, 421]
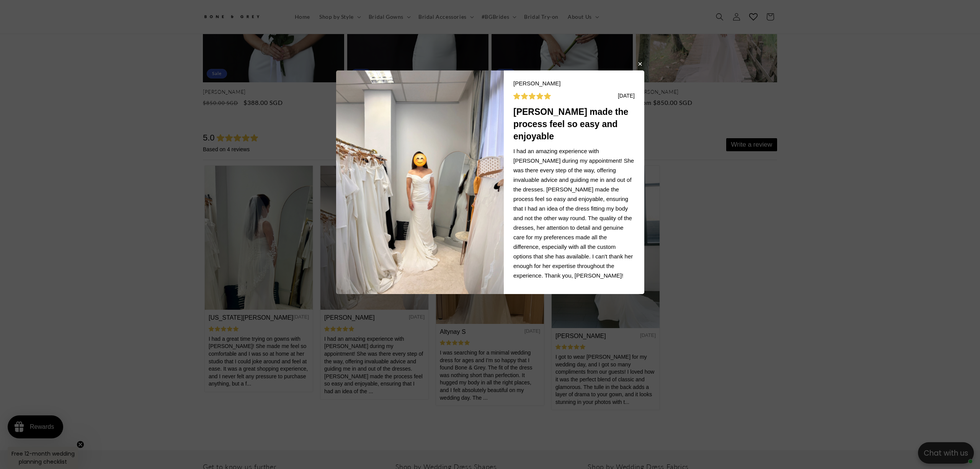
click at [248, 244] on body "[PERSON_NAME] L [DATE] Joy made the process feel so easy and enjoyable I had an…" at bounding box center [490, 234] width 980 height 469
click at [264, 237] on body "[PERSON_NAME] L [DATE] Joy made the process feel so easy and enjoyable I had an…" at bounding box center [490, 234] width 980 height 469
click at [640, 64] on button "button" at bounding box center [639, 63] width 5 height 9
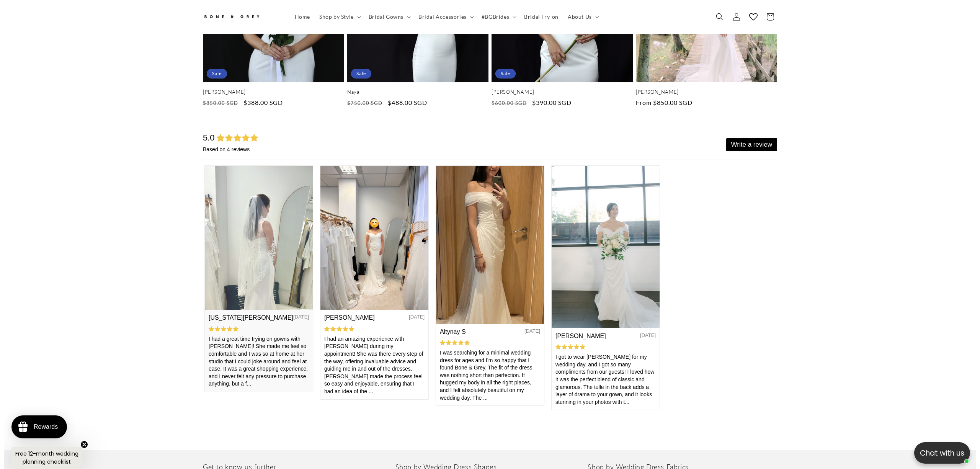
scroll to position [0, 0]
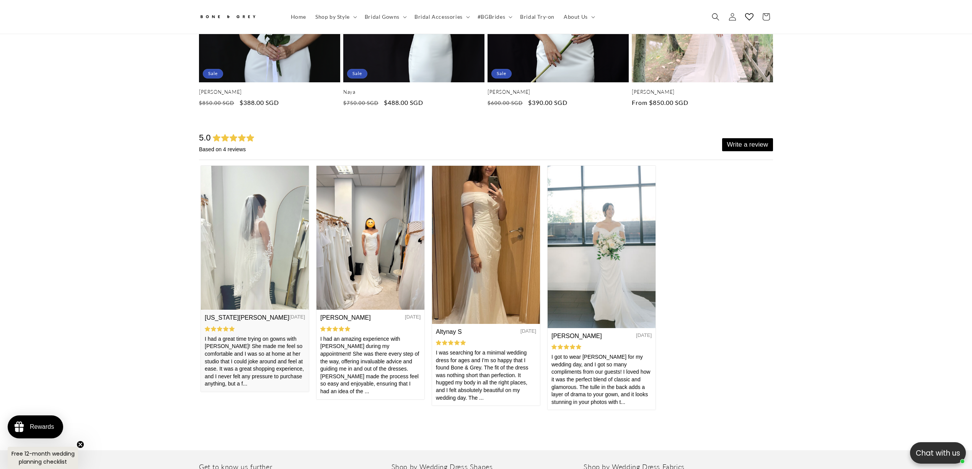
click at [251, 241] on img at bounding box center [255, 238] width 108 height 144
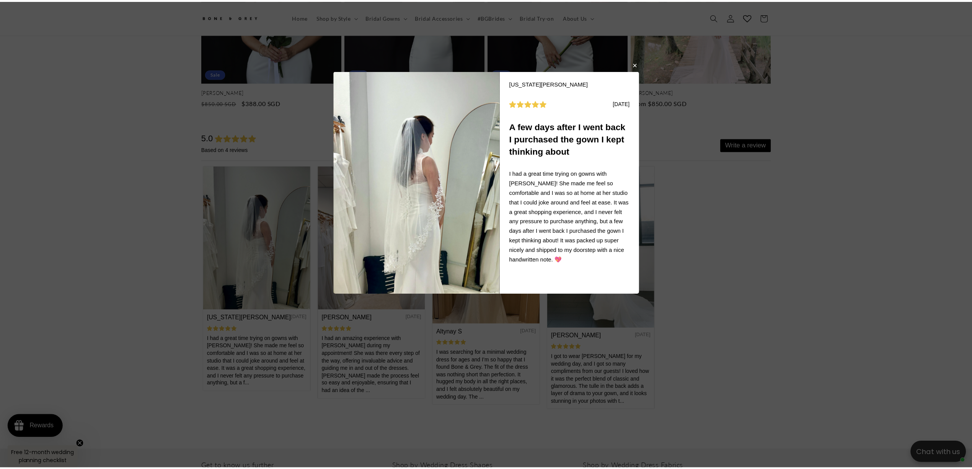
scroll to position [0, 210]
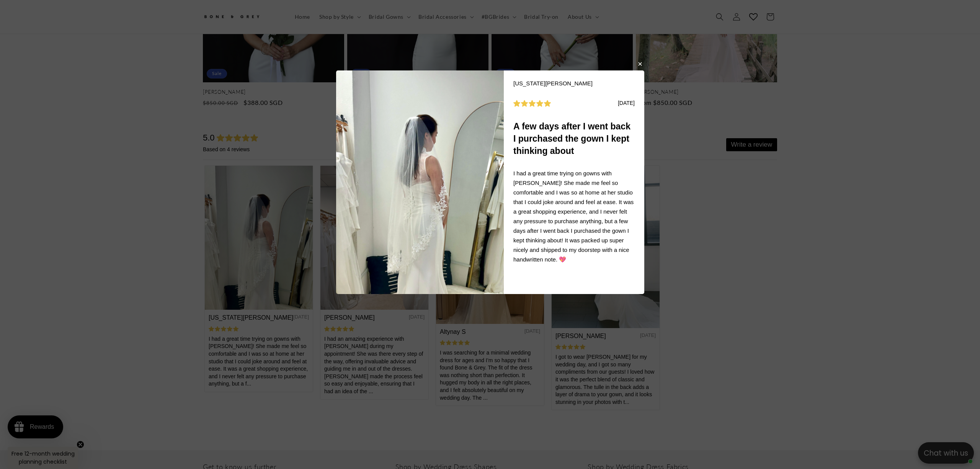
click at [639, 67] on button "button" at bounding box center [639, 63] width 5 height 9
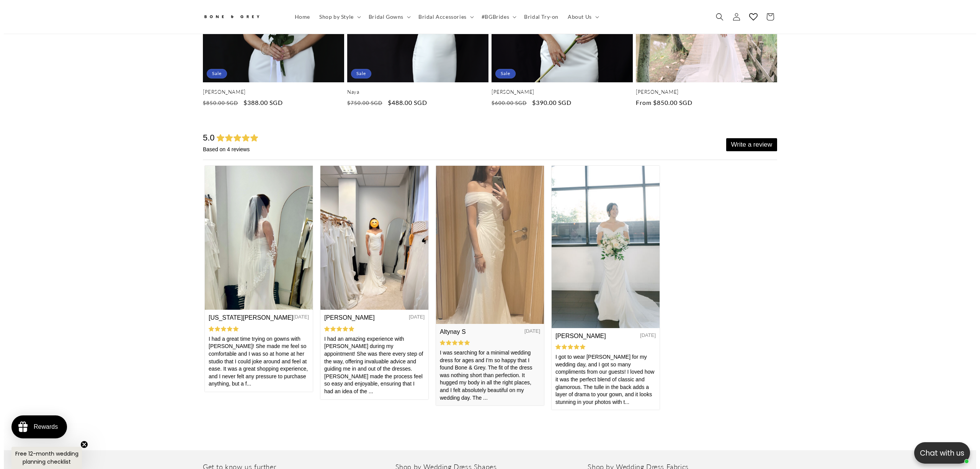
scroll to position [0, 421]
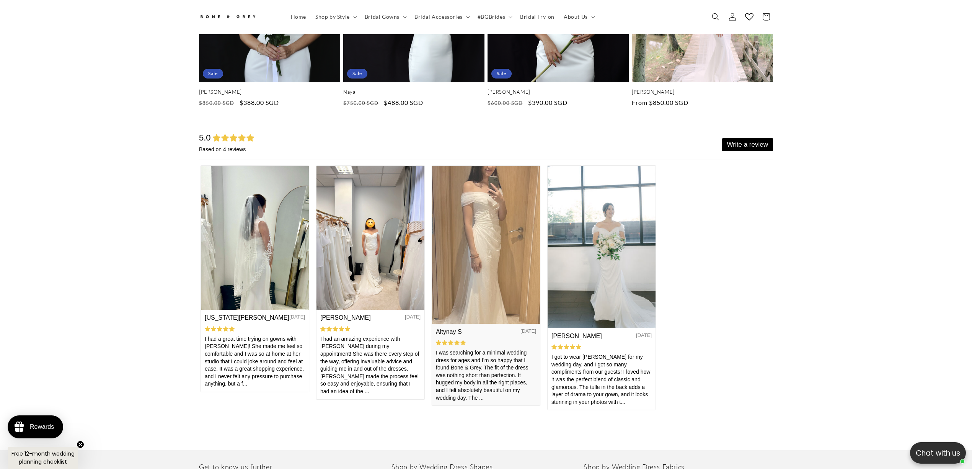
click at [507, 210] on img at bounding box center [486, 245] width 108 height 158
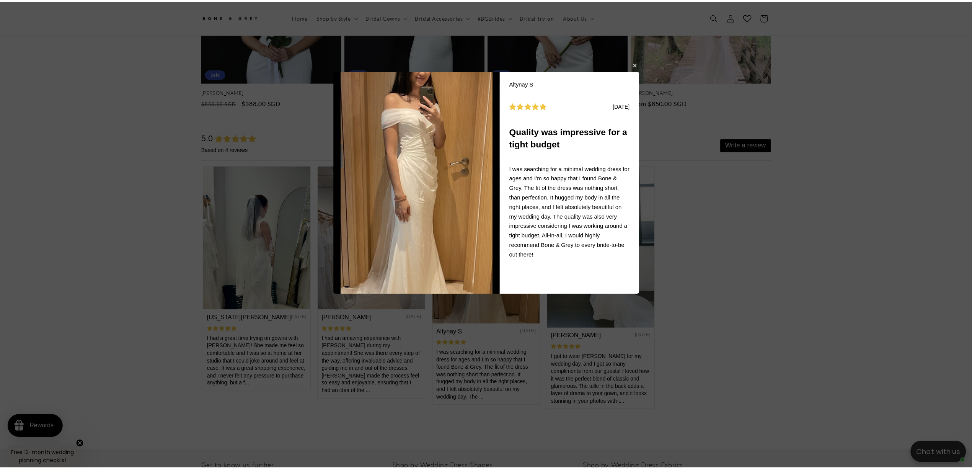
scroll to position [0, 0]
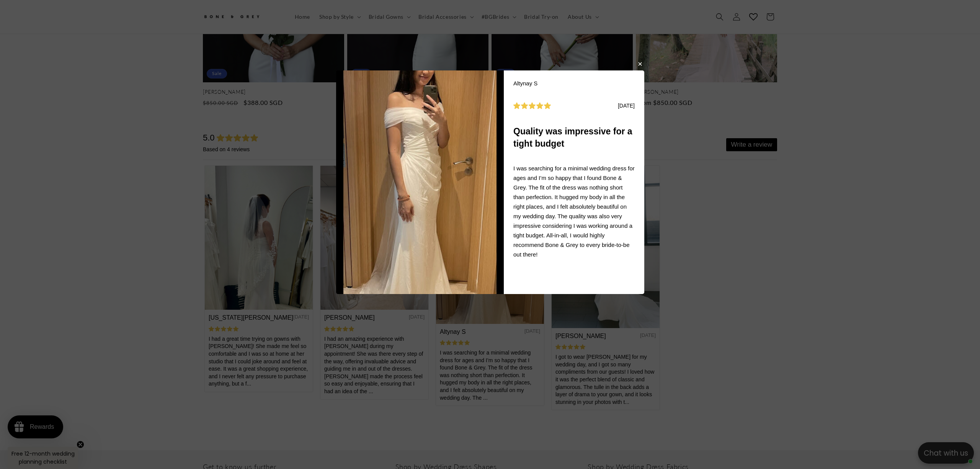
click at [864, 35] on body "[PERSON_NAME] S [DATE] Quality was impressive for a tight budget I was searchin…" at bounding box center [490, 234] width 980 height 469
click at [859, 44] on body "[PERSON_NAME] S [DATE] Quality was impressive for a tight budget I was searchin…" at bounding box center [490, 234] width 980 height 469
click at [637, 63] on button "button" at bounding box center [639, 63] width 5 height 9
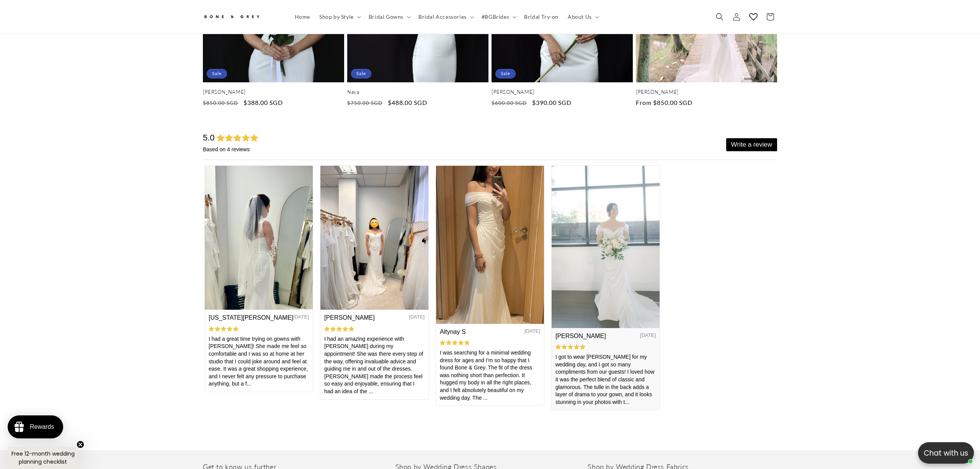
scroll to position [0, 210]
drag, startPoint x: 589, startPoint y: 265, endPoint x: 790, endPoint y: 382, distance: 232.0
click at [589, 265] on img at bounding box center [605, 247] width 108 height 162
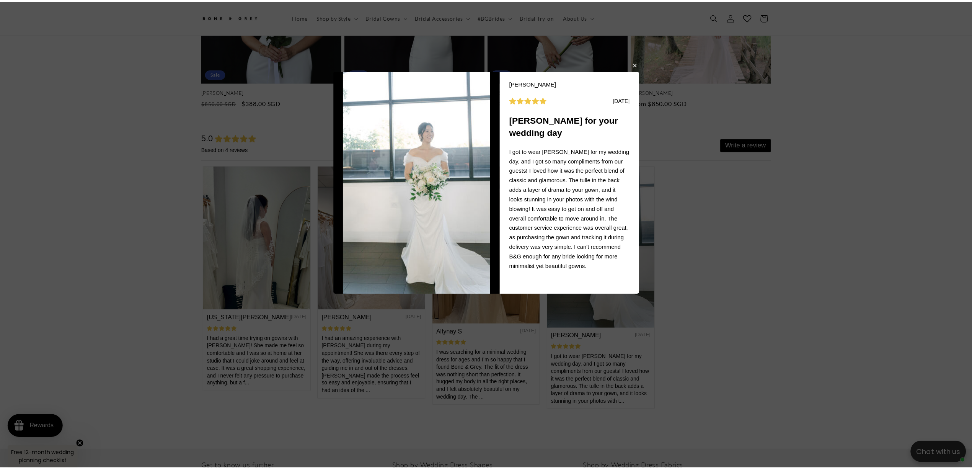
scroll to position [0, 421]
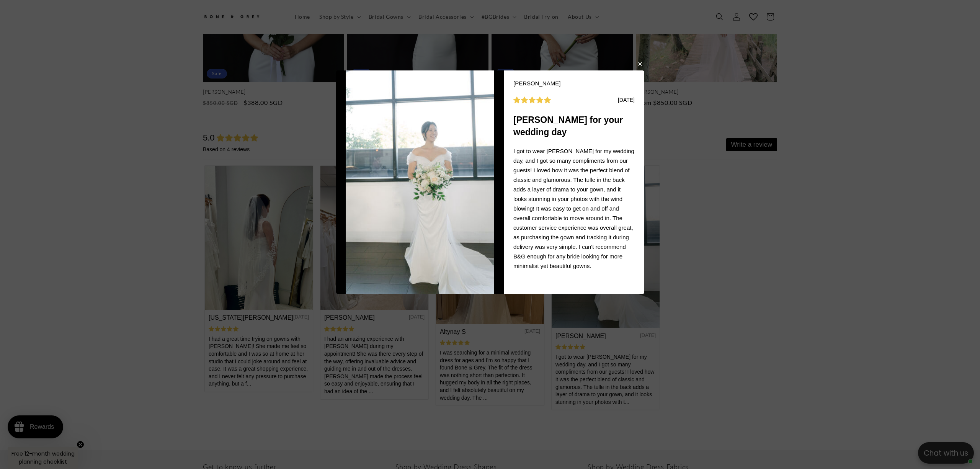
click at [638, 63] on button "button" at bounding box center [639, 63] width 5 height 9
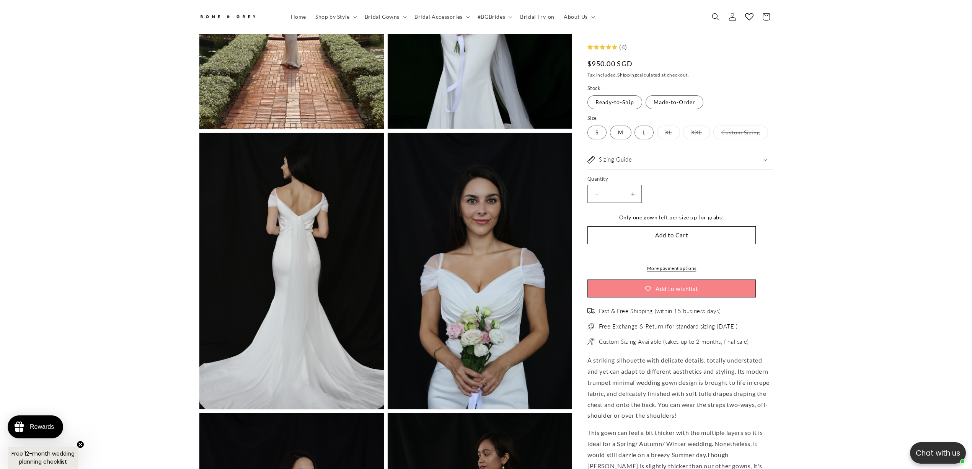
scroll to position [0, 210]
